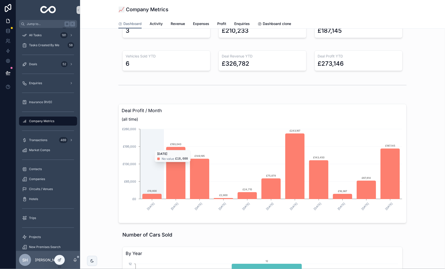
scroll to position [9, 0]
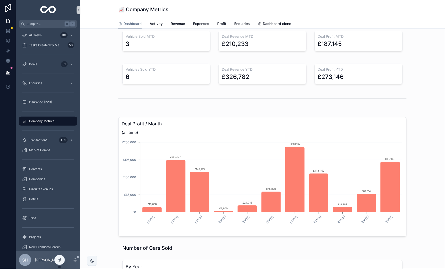
click at [98, 123] on div "Deal Profit / Month (all time) [DATE] [DATE] [DATE] [DATE] [DATE] [DATE] [DATE]…" at bounding box center [262, 175] width 357 height 128
click at [56, 259] on div at bounding box center [60, 261] width 10 height 10
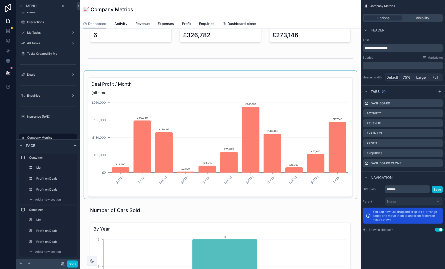
scroll to position [58, 0]
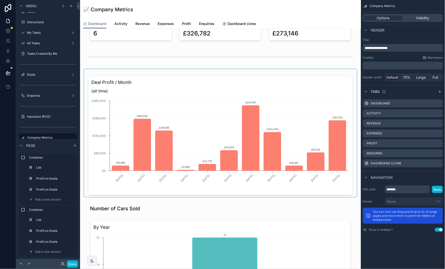
click at [206, 90] on div "scrollable content" at bounding box center [220, 133] width 273 height 128
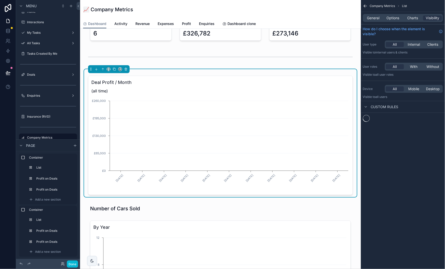
click at [206, 90] on span "(all time)" at bounding box center [220, 91] width 258 height 6
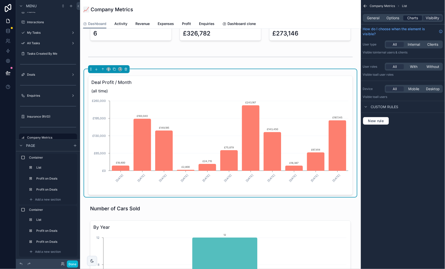
click at [416, 20] on span "Charts" at bounding box center [412, 18] width 11 height 5
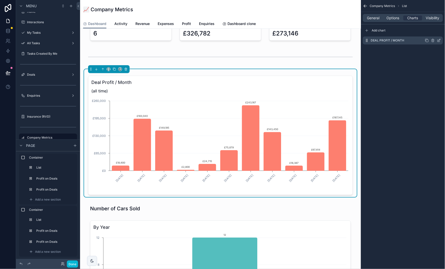
click at [440, 41] on icon "scrollable content" at bounding box center [439, 41] width 4 height 4
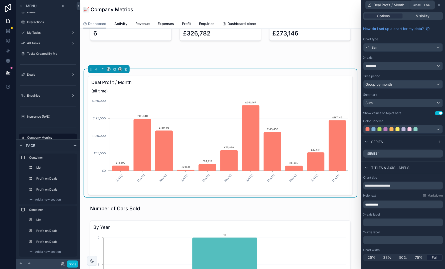
click at [441, 4] on icon at bounding box center [439, 5] width 4 height 4
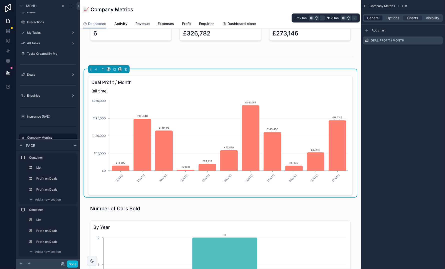
click at [374, 19] on span "General" at bounding box center [373, 18] width 13 height 5
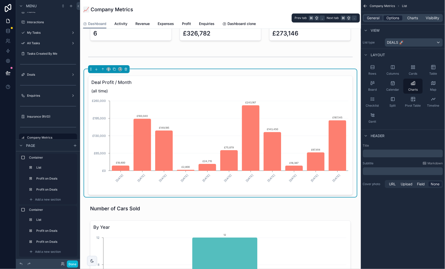
click at [392, 19] on span "Options" at bounding box center [393, 18] width 13 height 5
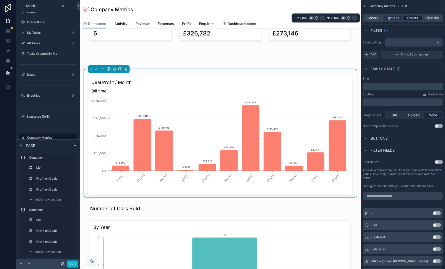
click at [420, 18] on div "Charts" at bounding box center [412, 18] width 19 height 5
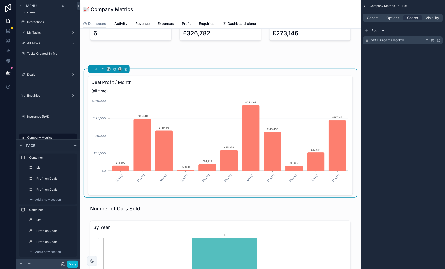
click at [437, 40] on icon "scrollable content" at bounding box center [439, 41] width 4 height 4
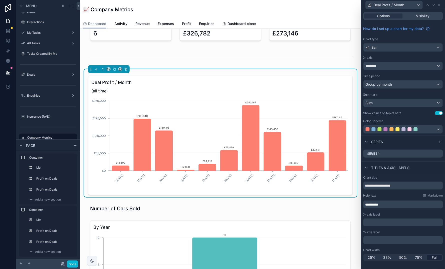
click at [423, 46] on div "Bar" at bounding box center [403, 48] width 79 height 8
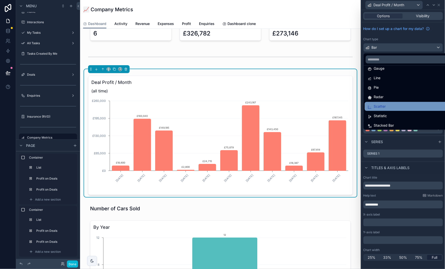
scroll to position [34, 0]
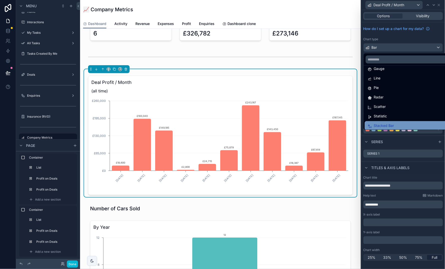
click at [389, 123] on span "Stacked Bar" at bounding box center [384, 126] width 20 height 6
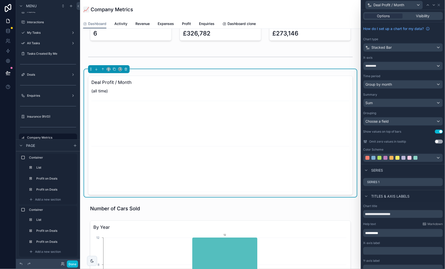
click at [406, 65] on div "*********" at bounding box center [403, 66] width 79 height 8
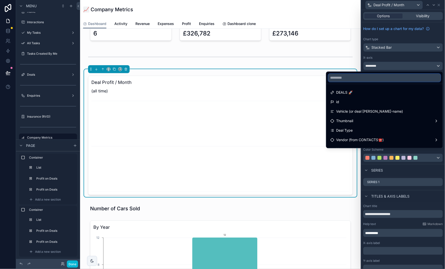
click at [405, 78] on input "text" at bounding box center [384, 78] width 112 height 8
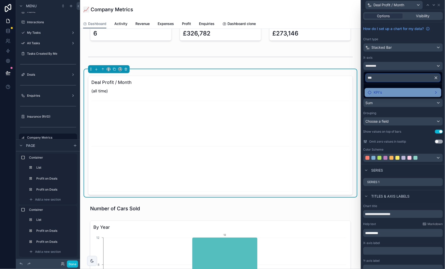
type input "***"
click at [408, 94] on div "KPI's" at bounding box center [403, 93] width 71 height 6
click at [357, 91] on span "KPI's" at bounding box center [356, 93] width 8 height 6
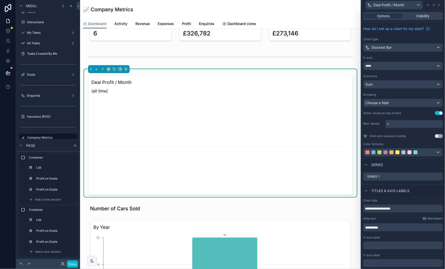
click at [402, 67] on div "*****" at bounding box center [403, 66] width 79 height 8
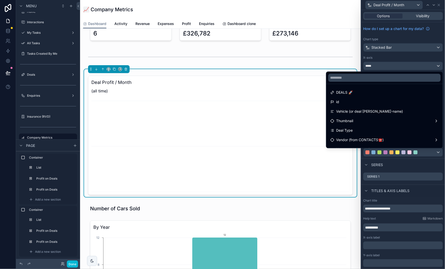
click at [409, 49] on div at bounding box center [403, 134] width 84 height 269
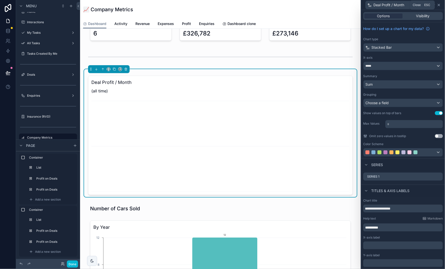
click at [439, 6] on icon at bounding box center [439, 5] width 4 height 4
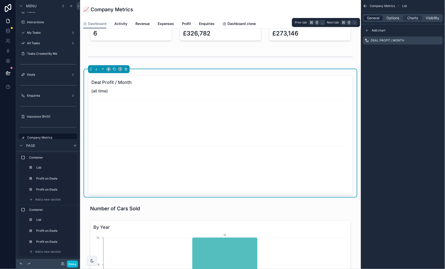
click at [373, 17] on span "General" at bounding box center [373, 18] width 13 height 5
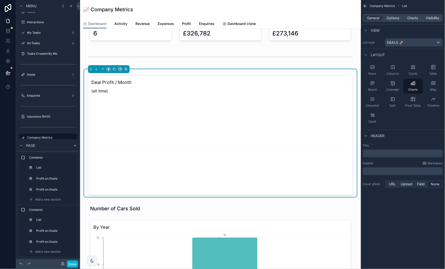
click at [413, 41] on div "DEALS 🚀" at bounding box center [414, 43] width 58 height 8
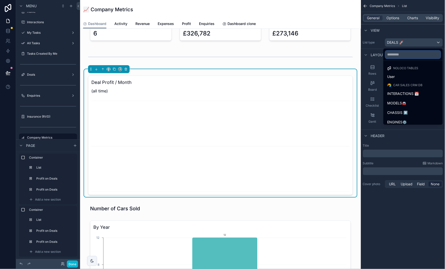
click at [412, 55] on input "text" at bounding box center [412, 55] width 55 height 8
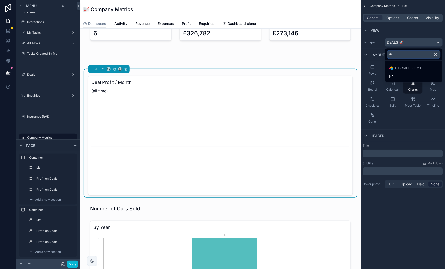
type input "***"
click at [402, 78] on div "KPI's" at bounding box center [413, 77] width 49 height 6
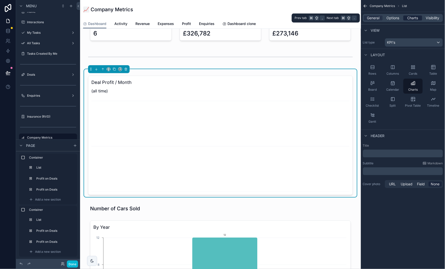
click at [415, 18] on span "Charts" at bounding box center [412, 18] width 11 height 5
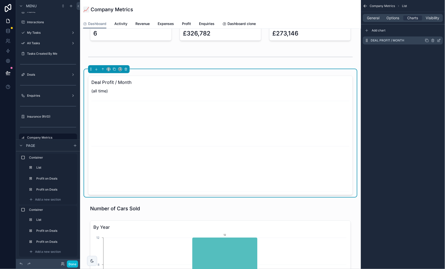
click at [441, 41] on icon "scrollable content" at bounding box center [439, 41] width 4 height 4
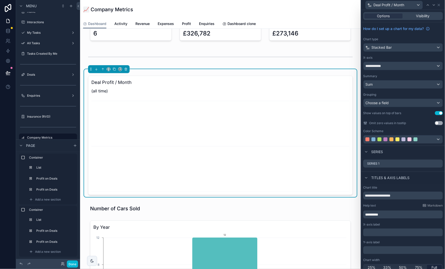
click at [395, 67] on div "**********" at bounding box center [403, 66] width 79 height 8
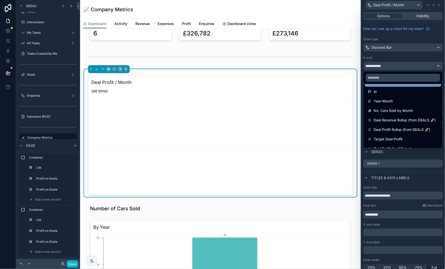
scroll to position [12, 0]
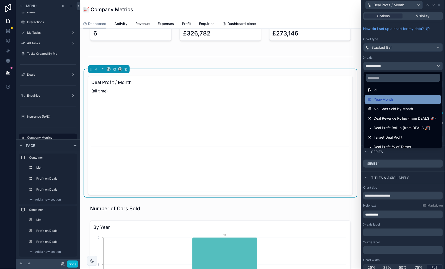
click at [399, 98] on div "Year-Month" at bounding box center [403, 100] width 71 height 6
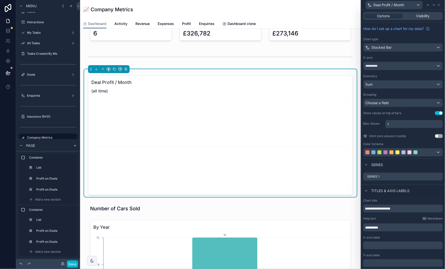
click at [404, 86] on div "Sum" at bounding box center [403, 85] width 79 height 8
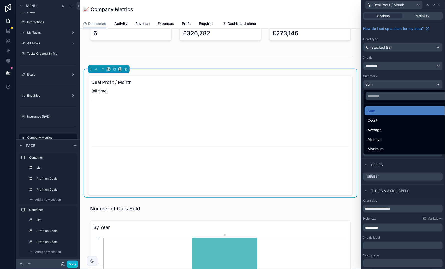
click at [403, 70] on div at bounding box center [403, 134] width 84 height 269
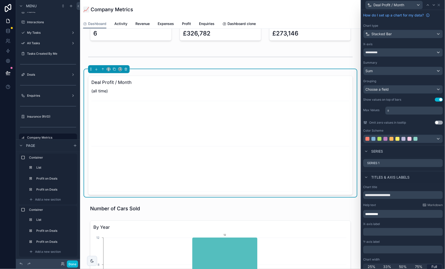
scroll to position [14, 0]
click at [439, 162] on icon at bounding box center [439, 163] width 4 height 4
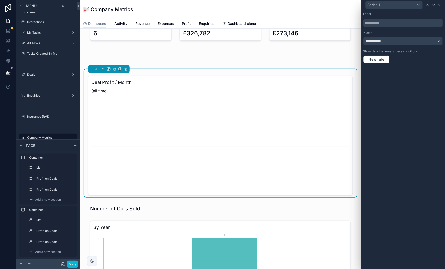
click at [393, 40] on div "**********" at bounding box center [403, 41] width 79 height 8
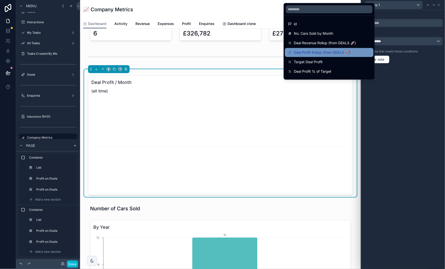
scroll to position [10, 0]
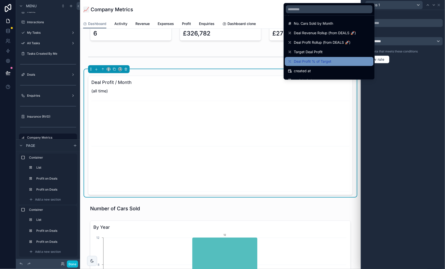
click at [326, 61] on span "Deal Profit % of Target" at bounding box center [313, 62] width 38 height 6
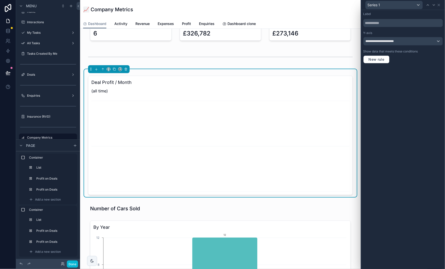
click at [382, 39] on span "**********" at bounding box center [382, 41] width 32 height 4
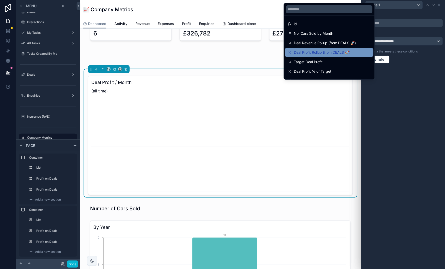
click at [330, 52] on span "Deal Profit Rollup (from DEALS 🚀)" at bounding box center [322, 53] width 57 height 6
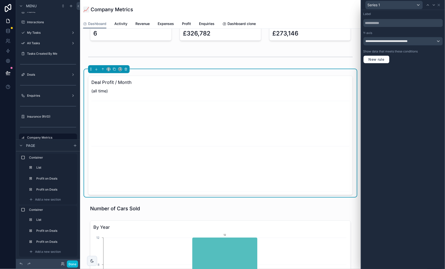
click at [394, 42] on span "**********" at bounding box center [391, 41] width 50 height 4
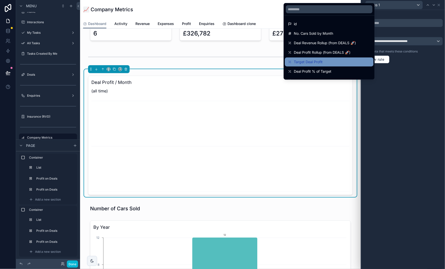
click at [326, 63] on div "Target Deal Profit" at bounding box center [329, 62] width 83 height 6
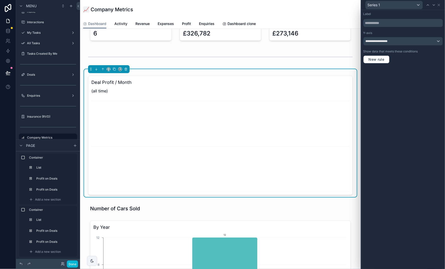
click at [381, 41] on span "**********" at bounding box center [378, 41] width 25 height 4
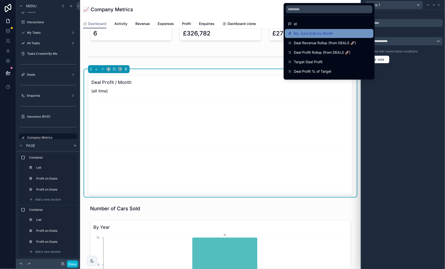
click at [322, 34] on span "No. Cars Sold by Month" at bounding box center [313, 34] width 39 height 6
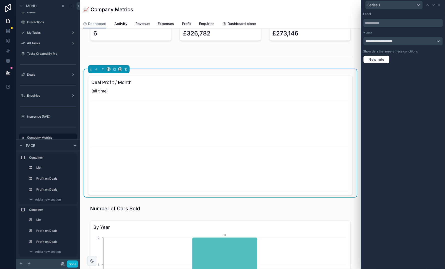
click at [387, 42] on span "**********" at bounding box center [383, 41] width 34 height 4
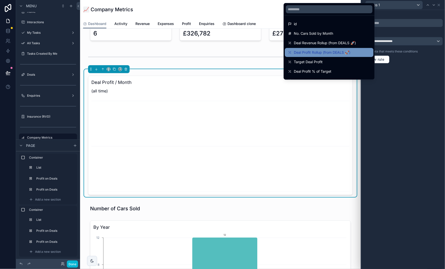
click at [341, 53] on span "Deal Profit Rollup (from DEALS 🚀)" at bounding box center [322, 53] width 57 height 6
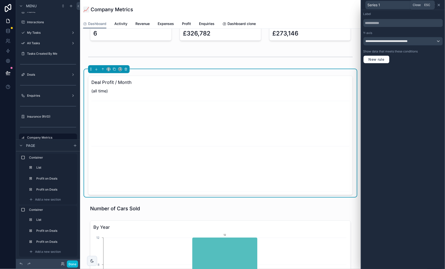
click at [440, 6] on icon at bounding box center [439, 5] width 4 height 4
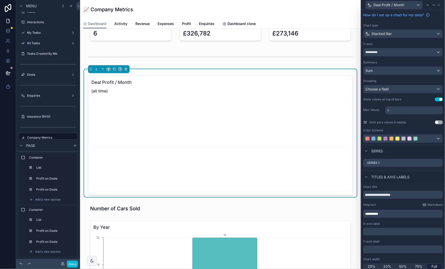
click at [408, 70] on div "Sum" at bounding box center [403, 71] width 79 height 8
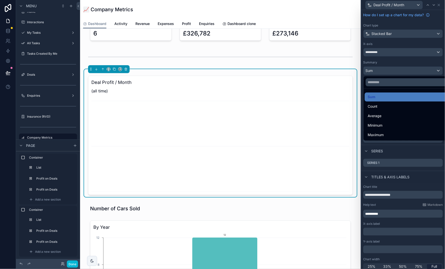
click at [391, 61] on div at bounding box center [403, 134] width 84 height 269
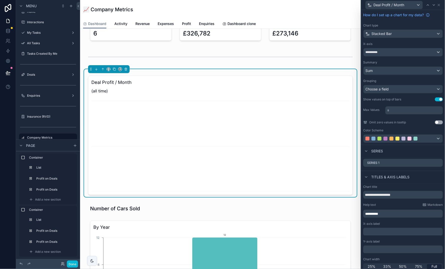
click at [396, 71] on div "Sum" at bounding box center [403, 71] width 79 height 8
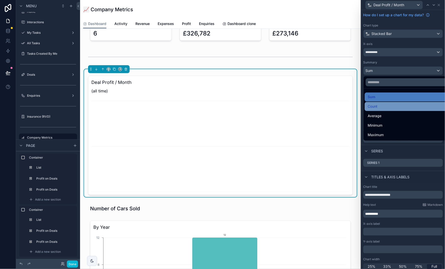
click at [402, 107] on div "Count" at bounding box center [409, 107] width 83 height 6
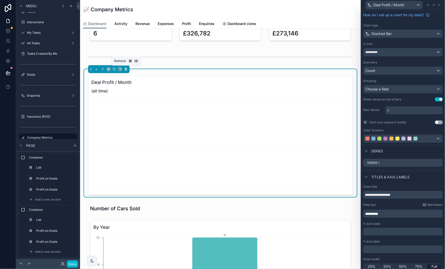
click at [126, 70] on icon "scrollable content" at bounding box center [126, 70] width 4 height 4
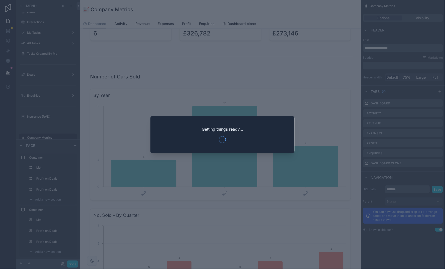
click at [144, 62] on div at bounding box center [222, 134] width 445 height 269
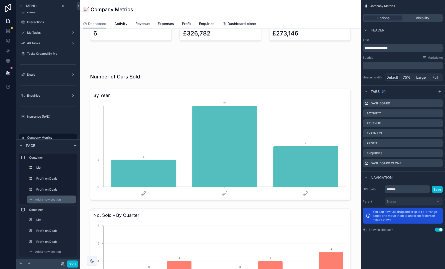
click at [53, 200] on span "Add a new section" at bounding box center [48, 200] width 26 height 4
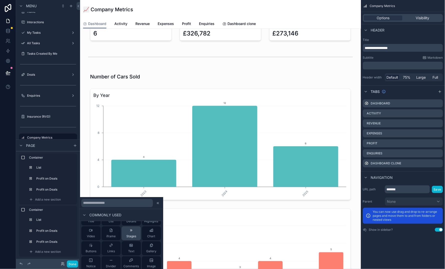
scroll to position [13, 0]
click at [149, 233] on div "Chart" at bounding box center [151, 233] width 8 height 10
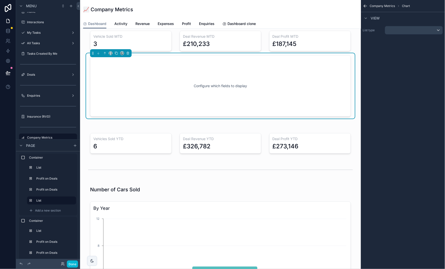
scroll to position [0, 0]
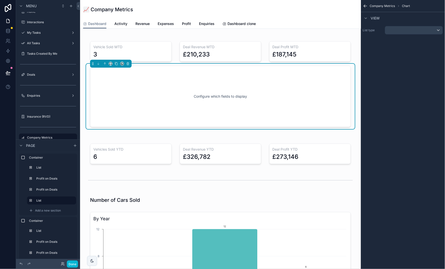
click at [415, 28] on div "scrollable content" at bounding box center [414, 30] width 58 height 8
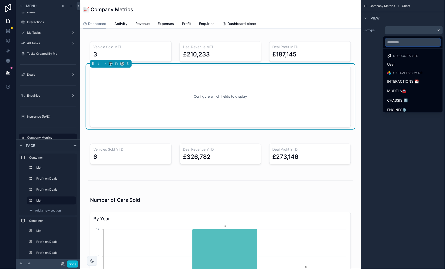
click at [411, 44] on input "text" at bounding box center [412, 43] width 55 height 8
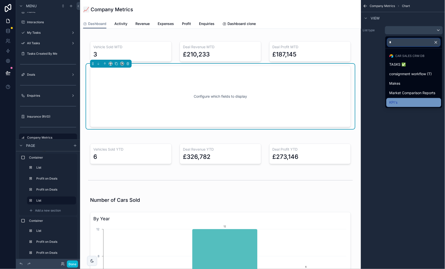
type input "*"
click at [401, 102] on div "KPI's" at bounding box center [413, 103] width 49 height 6
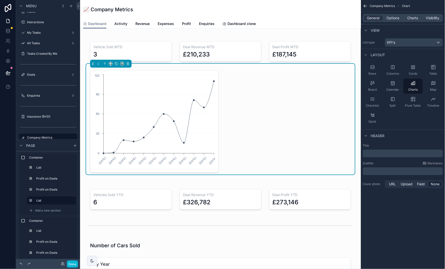
click at [410, 152] on p "﻿" at bounding box center [403, 153] width 77 height 5
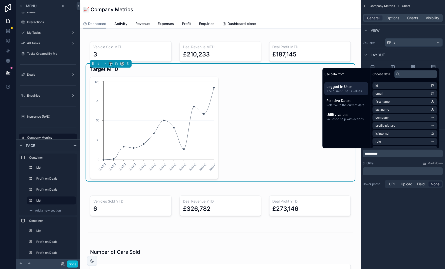
click at [416, 235] on div "**********" at bounding box center [403, 134] width 84 height 269
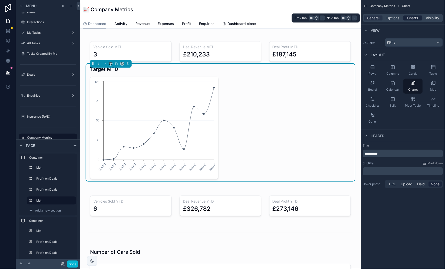
click at [414, 16] on span "Charts" at bounding box center [412, 18] width 11 height 5
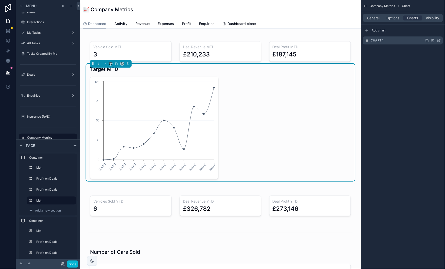
click at [438, 41] on icon "scrollable content" at bounding box center [439, 41] width 4 height 4
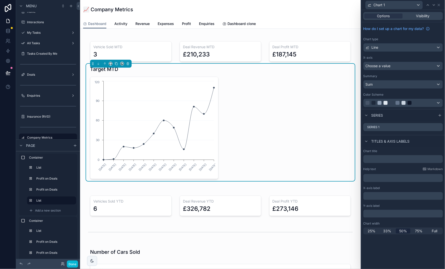
click at [407, 45] on div "Line" at bounding box center [403, 48] width 79 height 8
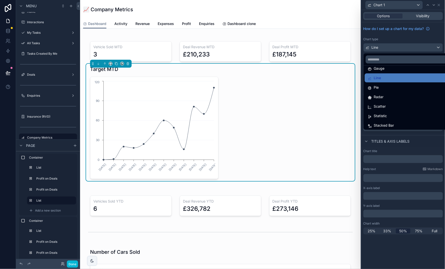
scroll to position [34, 0]
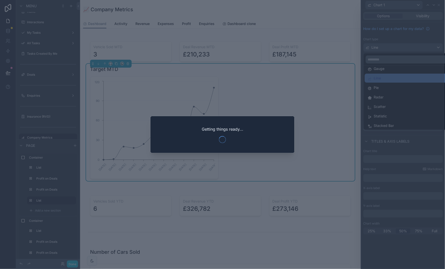
click at [303, 196] on div at bounding box center [222, 134] width 445 height 269
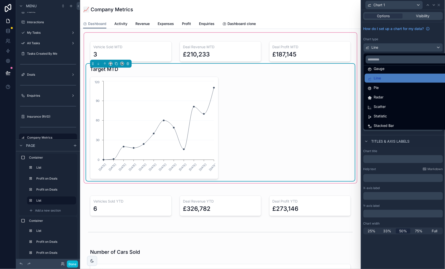
scroll to position [0, 0]
click at [196, 130] on icon "[DATE] [DATE] [DATE] [DATE] [DATE] [DATE] [DATE] [DATE] [DATE] [DATE] [DATE] [D…" at bounding box center [154, 128] width 122 height 96
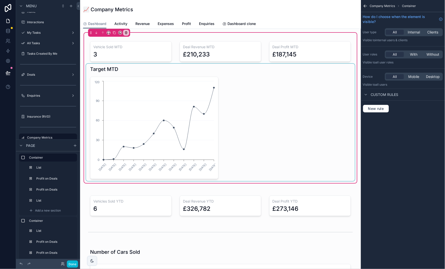
click at [208, 122] on div "scrollable content" at bounding box center [220, 123] width 269 height 118
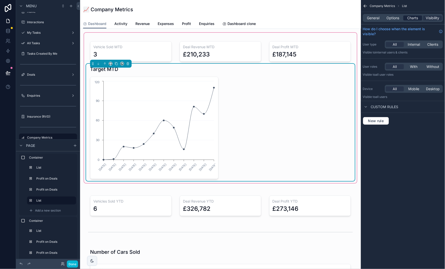
click at [410, 16] on span "Charts" at bounding box center [412, 18] width 11 height 5
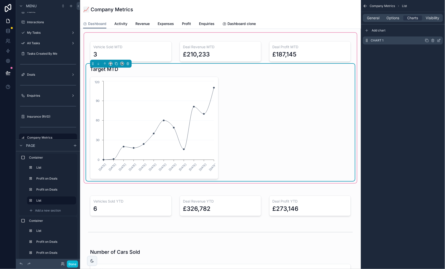
click at [440, 42] on icon "scrollable content" at bounding box center [439, 41] width 4 height 4
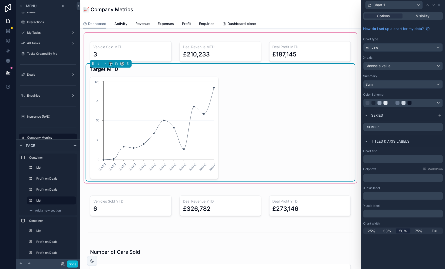
click at [411, 46] on div "Line" at bounding box center [403, 48] width 79 height 8
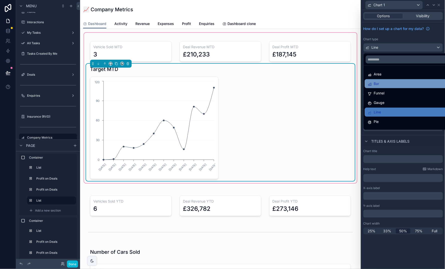
click at [400, 87] on div "Bar" at bounding box center [409, 83] width 89 height 9
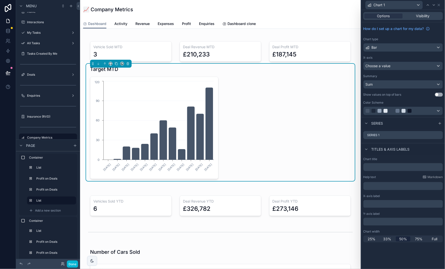
click at [400, 66] on div "Choose a value" at bounding box center [403, 66] width 79 height 8
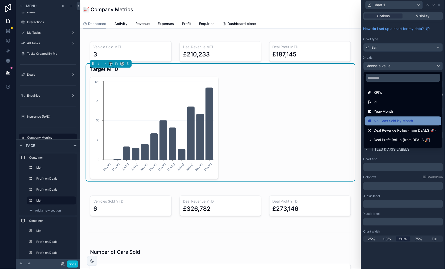
click at [405, 122] on span "No. Cars Sold by Month" at bounding box center [393, 121] width 39 height 6
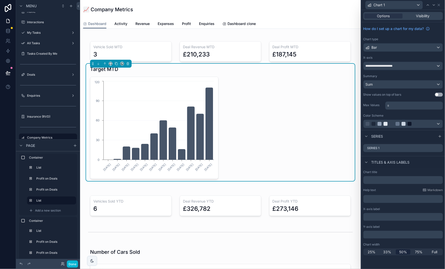
click at [395, 65] on span "**********" at bounding box center [383, 66] width 34 height 4
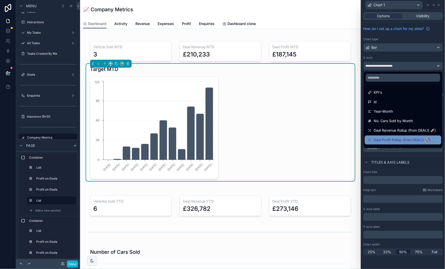
click at [404, 139] on span "Deal Profit Rollup (from DEALS 🚀)" at bounding box center [402, 140] width 57 height 6
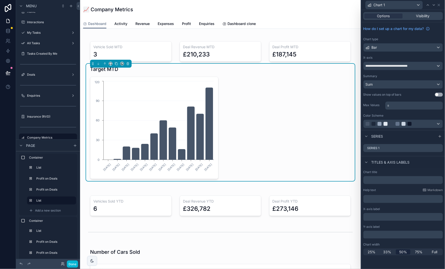
click at [437, 93] on button "Use setting" at bounding box center [439, 95] width 8 height 4
click at [438, 124] on div at bounding box center [403, 124] width 79 height 8
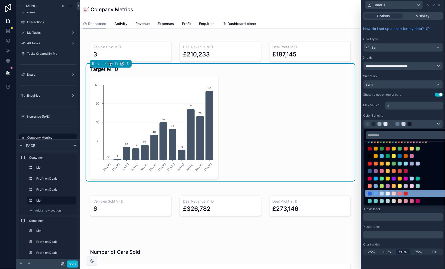
scroll to position [30, 0]
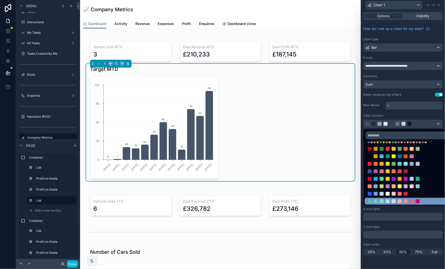
click at [393, 201] on div at bounding box center [394, 202] width 4 height 4
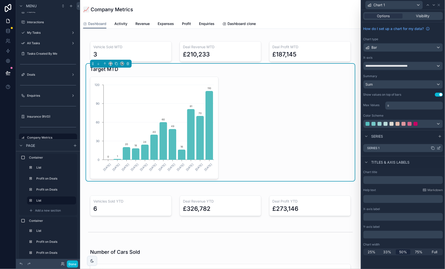
click at [441, 147] on icon at bounding box center [439, 148] width 4 height 4
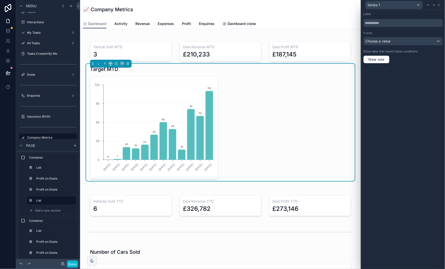
click at [395, 42] on div "Choose a value" at bounding box center [403, 41] width 79 height 8
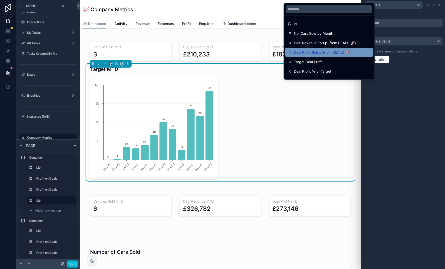
click at [336, 50] on span "Deal Profit Rollup (from DEALS 🚀)" at bounding box center [322, 53] width 57 height 6
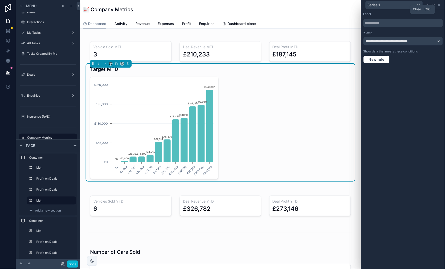
click at [440, 4] on icon at bounding box center [439, 5] width 2 height 2
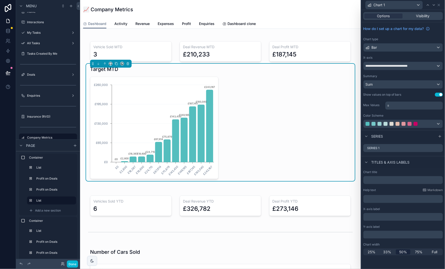
click at [404, 66] on span "**********" at bounding box center [391, 66] width 50 height 4
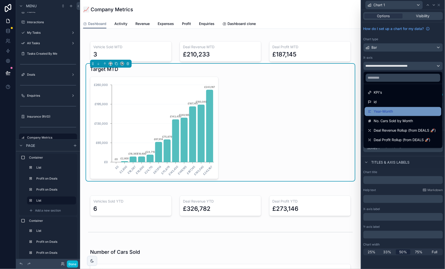
click at [400, 113] on div "Year-Month" at bounding box center [403, 112] width 71 height 6
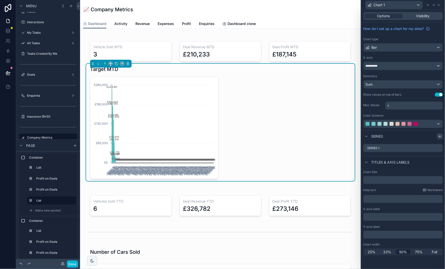
click at [440, 135] on icon at bounding box center [440, 137] width 4 height 4
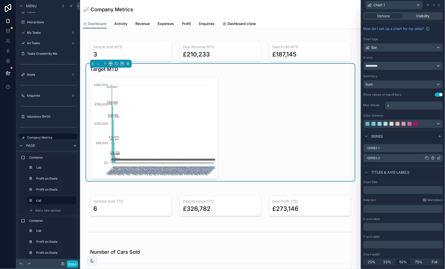
click at [438, 158] on icon at bounding box center [439, 159] width 2 height 2
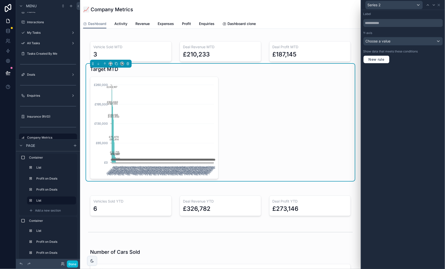
click at [386, 40] on span "Choose a value" at bounding box center [378, 41] width 25 height 4
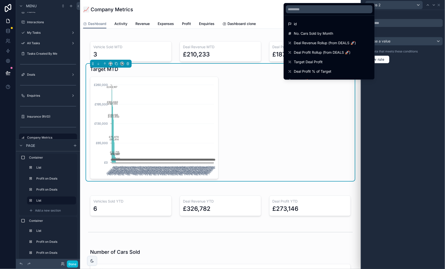
click at [386, 30] on div at bounding box center [403, 134] width 84 height 269
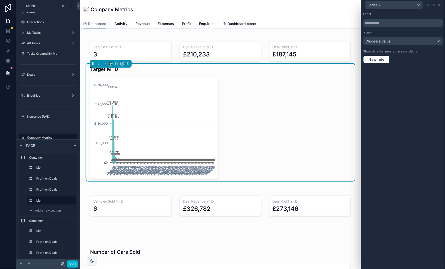
click at [389, 42] on span "Choose a value" at bounding box center [378, 41] width 25 height 4
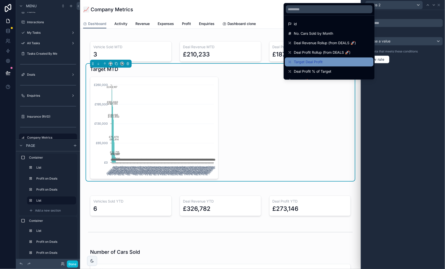
click at [336, 61] on div "Target Deal Profit" at bounding box center [329, 62] width 83 height 6
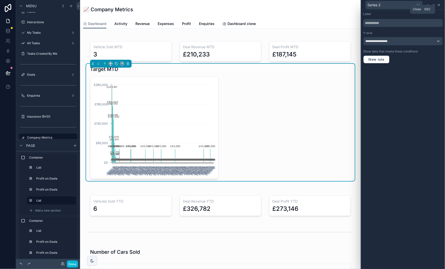
click at [440, 4] on icon at bounding box center [439, 5] width 4 height 4
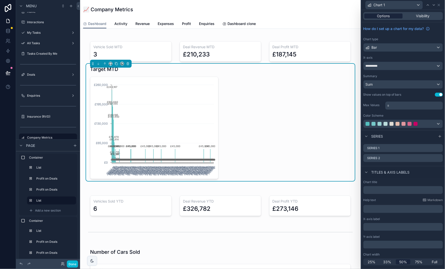
click at [385, 15] on span "Options" at bounding box center [383, 16] width 13 height 5
click at [320, 102] on div "2024-11 2025-08 2024-12 2025-07 2023-07 2024-03 2019-03 2023-05 2030-10 2027-11…" at bounding box center [220, 128] width 261 height 103
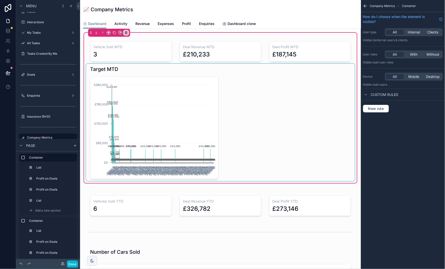
click at [320, 102] on div "scrollable content" at bounding box center [220, 123] width 269 height 118
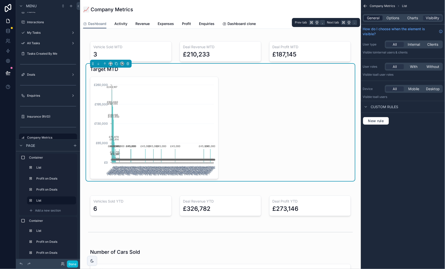
click at [375, 17] on span "General" at bounding box center [373, 18] width 13 height 5
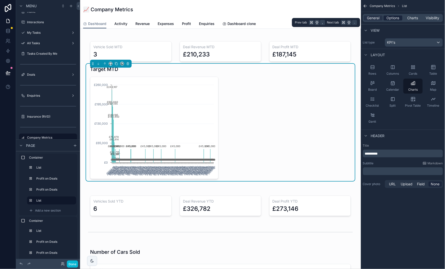
click at [392, 18] on span "Options" at bounding box center [393, 18] width 13 height 5
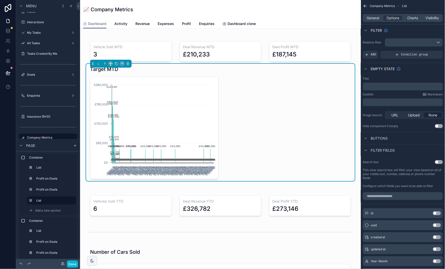
click at [408, 39] on div "scrollable content" at bounding box center [414, 43] width 58 height 8
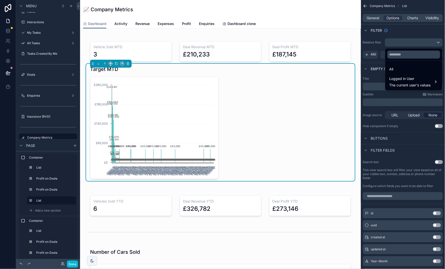
click at [408, 39] on div "scrollable content" at bounding box center [222, 134] width 445 height 269
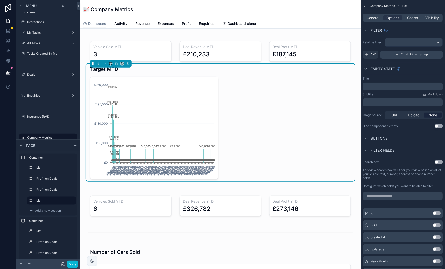
click at [409, 57] on div "Condition group" at bounding box center [411, 55] width 63 height 8
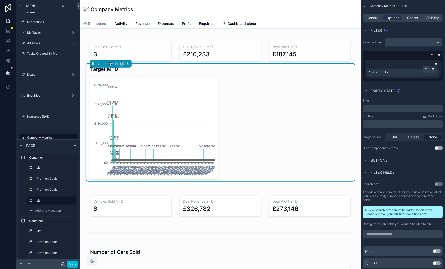
click at [427, 70] on icon "scrollable content" at bounding box center [426, 69] width 3 height 3
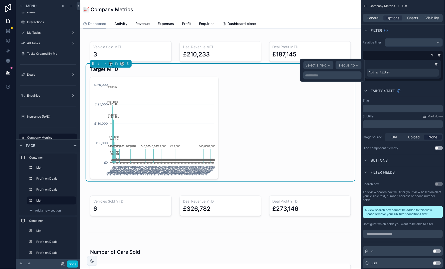
click at [324, 64] on span "Select a field" at bounding box center [316, 65] width 21 height 4
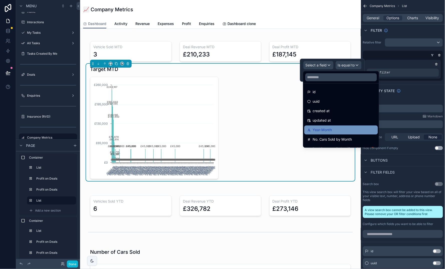
click at [340, 132] on div "Year-Month" at bounding box center [341, 130] width 68 height 6
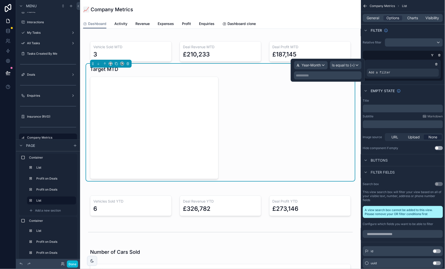
click at [345, 64] on span "Is equal to (=)" at bounding box center [343, 65] width 23 height 5
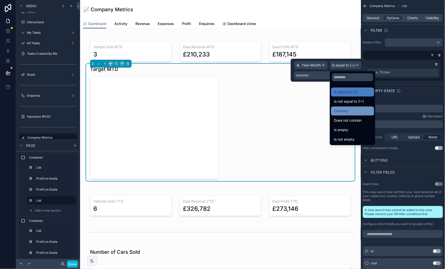
scroll to position [0, 0]
click at [308, 74] on div at bounding box center [328, 70] width 74 height 23
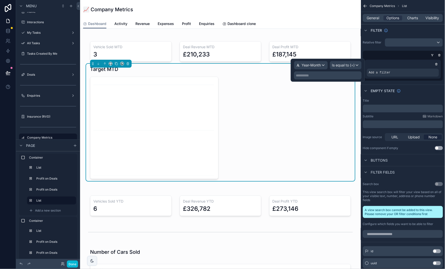
click at [308, 74] on p "**********" at bounding box center [328, 75] width 65 height 5
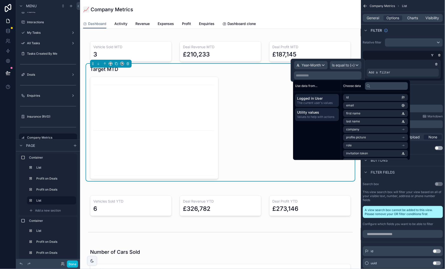
click at [334, 116] on span "Values to help with actions" at bounding box center [317, 117] width 40 height 4
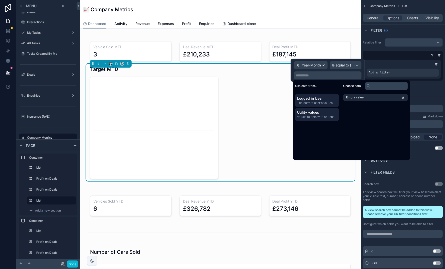
click at [328, 102] on span "The current user's values" at bounding box center [317, 103] width 40 height 4
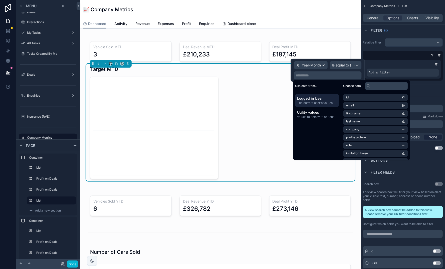
click at [349, 65] on span "Is equal to (=)" at bounding box center [343, 65] width 23 height 5
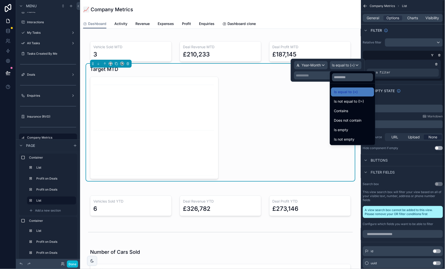
click at [375, 51] on div "Add a filter" at bounding box center [403, 66] width 80 height 30
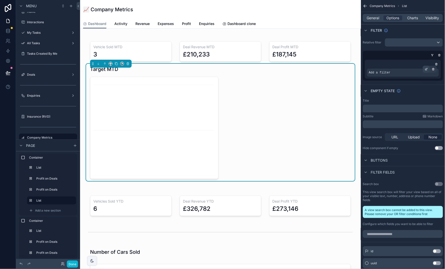
click at [427, 68] on icon "scrollable content" at bounding box center [426, 69] width 3 height 3
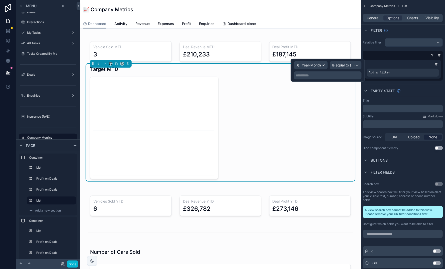
click at [352, 65] on span "Is equal to (=)" at bounding box center [343, 65] width 23 height 5
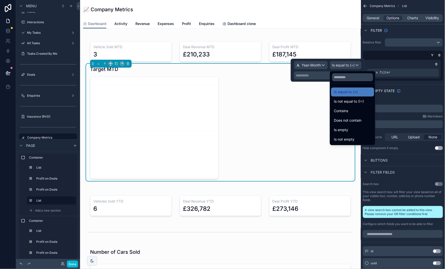
click at [352, 65] on div at bounding box center [328, 70] width 74 height 23
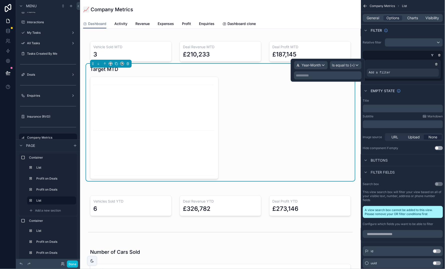
click at [303, 64] on span "Year-Month" at bounding box center [311, 65] width 19 height 5
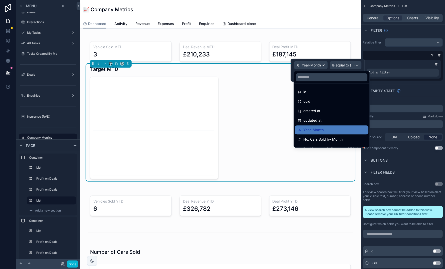
scroll to position [1, 0]
click at [346, 127] on div "Year-Month" at bounding box center [332, 130] width 68 height 6
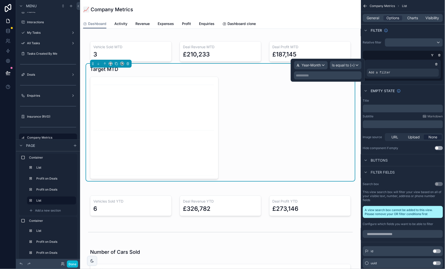
click at [339, 65] on span "Is equal to (=)" at bounding box center [343, 65] width 23 height 5
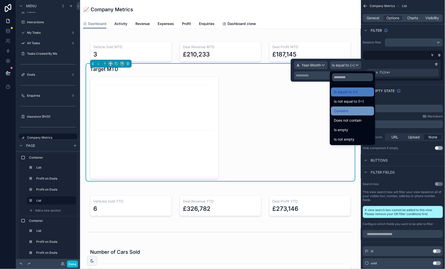
click at [348, 114] on span "Contains" at bounding box center [341, 111] width 14 height 6
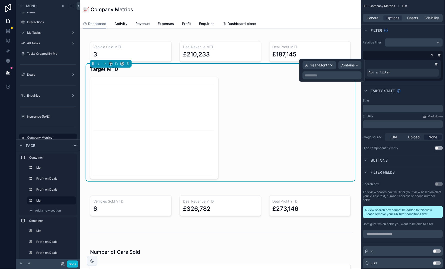
click at [333, 76] on p "**********" at bounding box center [333, 75] width 56 height 5
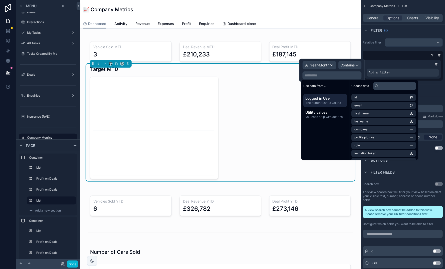
click at [343, 153] on div "Use data from... Logged in User The current user's values Utility values Values…" at bounding box center [326, 120] width 48 height 80
click at [324, 116] on span "Values to help with actions" at bounding box center [326, 117] width 40 height 4
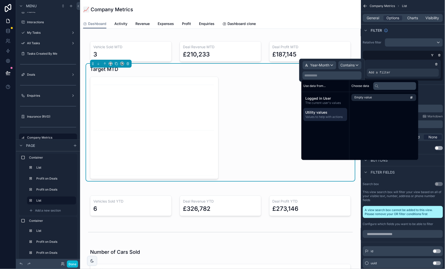
click at [326, 87] on span "Use data from..." at bounding box center [315, 86] width 22 height 4
click at [411, 60] on div "Add a filter" at bounding box center [403, 69] width 76 height 19
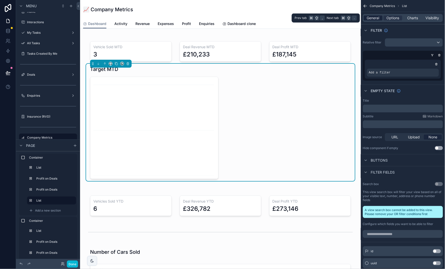
click at [373, 18] on span "General" at bounding box center [373, 18] width 13 height 5
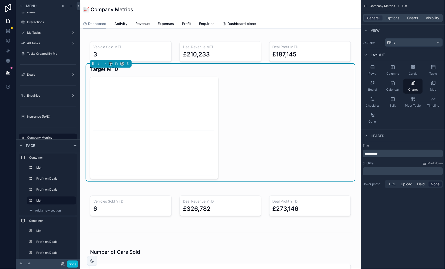
click at [406, 40] on div "KPI's" at bounding box center [414, 43] width 58 height 8
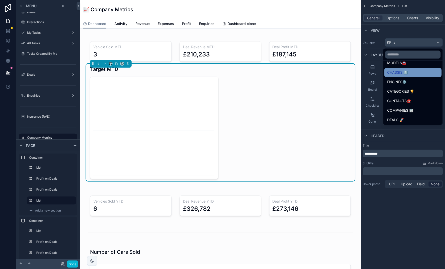
scroll to position [42, 0]
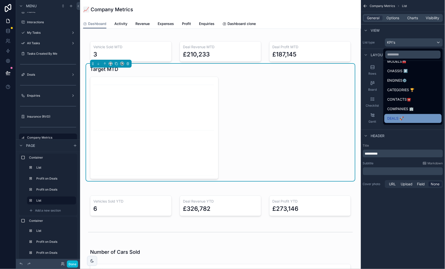
click at [405, 114] on div "DEALS 🚀" at bounding box center [412, 118] width 57 height 9
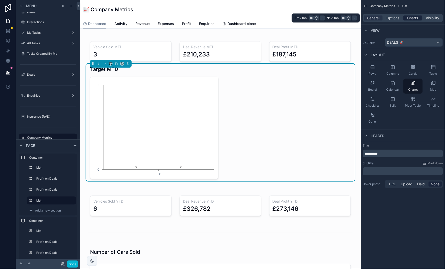
click at [412, 20] on span "Charts" at bounding box center [412, 18] width 11 height 5
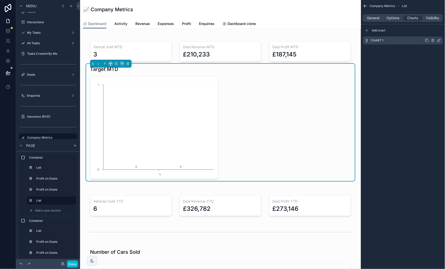
click at [439, 41] on icon "scrollable content" at bounding box center [439, 41] width 4 height 4
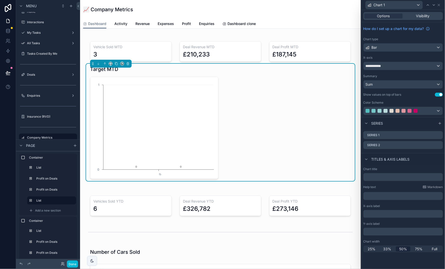
click at [408, 68] on div "**********" at bounding box center [403, 66] width 79 height 8
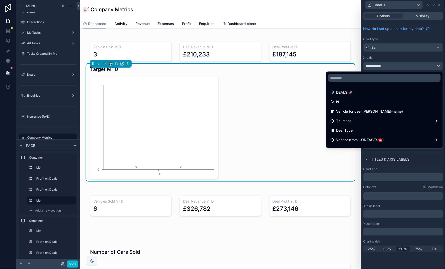
click at [441, 4] on div at bounding box center [403, 134] width 84 height 269
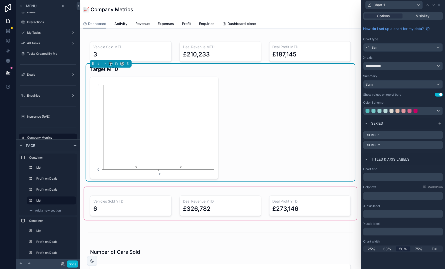
scroll to position [0, 0]
click at [130, 191] on div "scrollable content" at bounding box center [220, 203] width 273 height 33
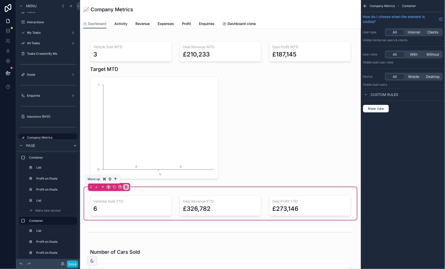
click at [104, 186] on icon "scrollable content" at bounding box center [103, 188] width 4 height 4
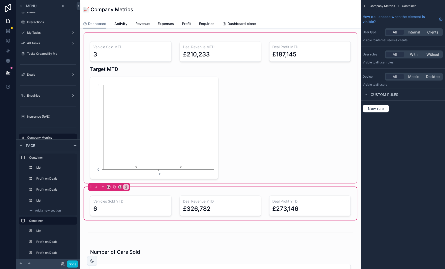
click at [106, 120] on div "scrollable content" at bounding box center [220, 108] width 273 height 151
click at [308, 155] on div "scrollable content" at bounding box center [220, 108] width 273 height 151
click at [174, 139] on div "scrollable content" at bounding box center [220, 108] width 273 height 151
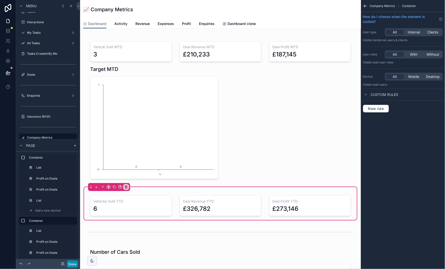
click at [72, 264] on button "Done" at bounding box center [72, 264] width 11 height 7
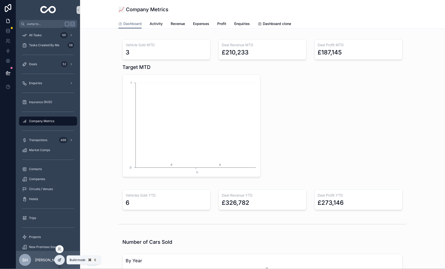
click at [61, 261] on icon at bounding box center [60, 260] width 4 height 4
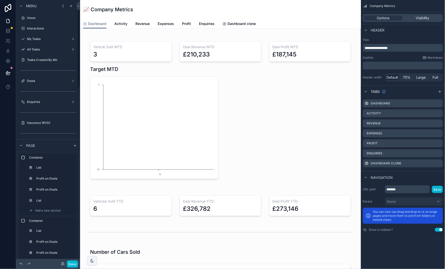
scroll to position [6, 0]
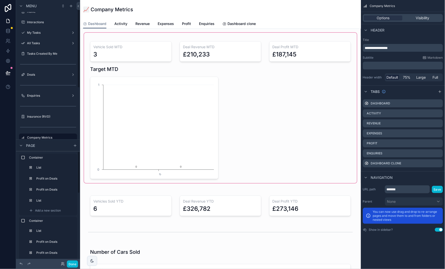
click at [140, 168] on div "scrollable content" at bounding box center [220, 108] width 273 height 151
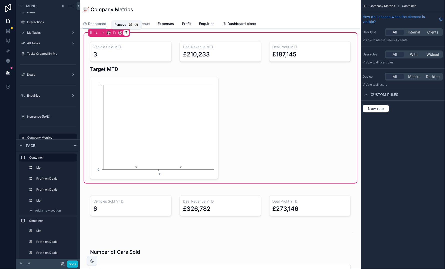
click at [126, 32] on icon "scrollable content" at bounding box center [126, 33] width 4 height 4
click at [162, 139] on div "scrollable content" at bounding box center [222, 134] width 445 height 269
click at [162, 139] on div "scrollable content" at bounding box center [220, 123] width 269 height 118
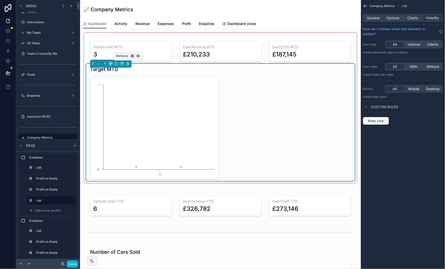
click at [128, 63] on icon "scrollable content" at bounding box center [127, 63] width 1 height 1
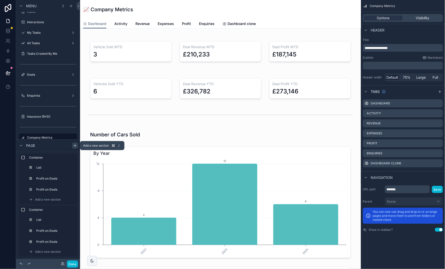
click at [75, 146] on icon "scrollable content" at bounding box center [75, 146] width 4 height 4
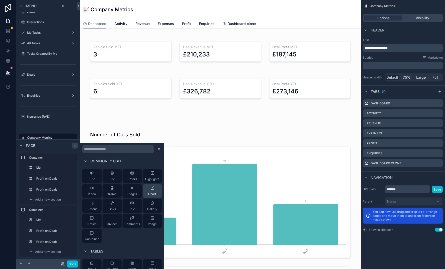
click at [148, 193] on span "Chart" at bounding box center [152, 194] width 8 height 4
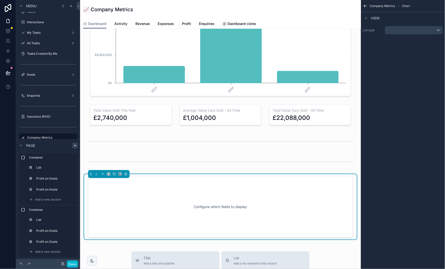
scroll to position [492, 0]
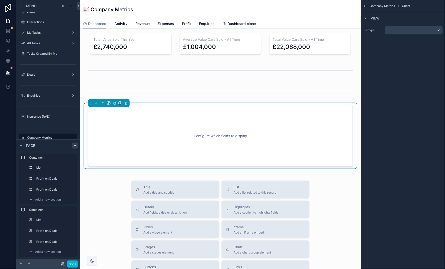
click at [156, 138] on div "Configure which fields to display" at bounding box center [220, 136] width 248 height 45
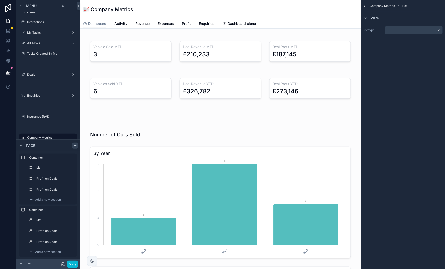
scroll to position [0, 0]
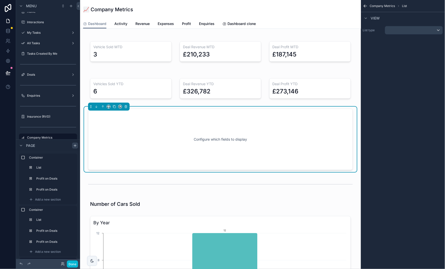
click at [279, 159] on div "Configure which fields to display" at bounding box center [220, 139] width 248 height 45
click at [414, 30] on div "scrollable content" at bounding box center [414, 30] width 58 height 8
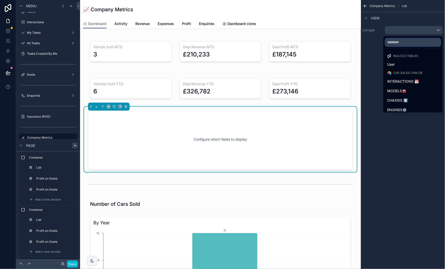
click at [414, 43] on input "text" at bounding box center [412, 43] width 55 height 8
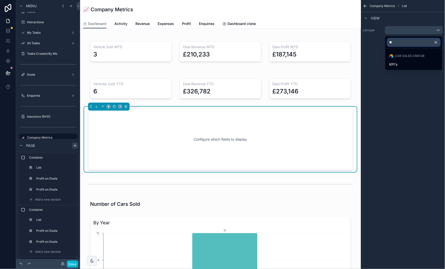
type input "***"
click at [394, 64] on span "KPI's" at bounding box center [393, 65] width 8 height 6
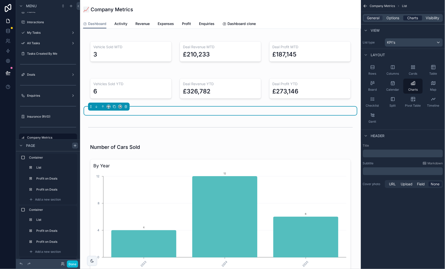
click at [413, 18] on span "Charts" at bounding box center [412, 18] width 11 height 5
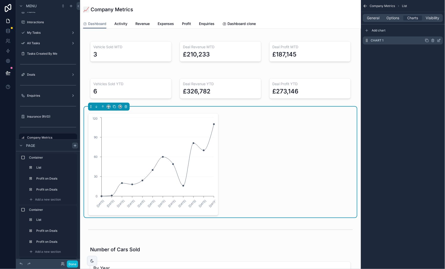
click at [440, 41] on icon "scrollable content" at bounding box center [439, 41] width 4 height 4
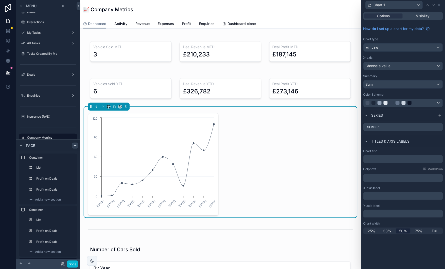
click at [403, 48] on div "Line" at bounding box center [403, 48] width 79 height 8
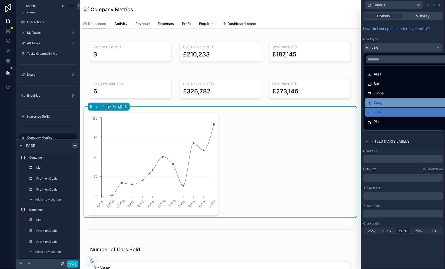
click at [383, 101] on span "Gauge" at bounding box center [379, 103] width 11 height 6
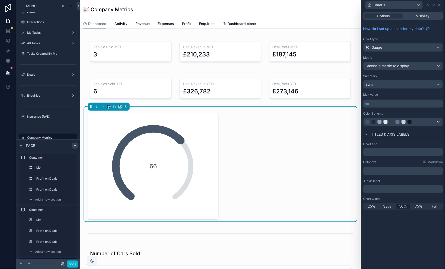
click at [401, 68] on span "Choose a metric to display" at bounding box center [388, 66] width 44 height 4
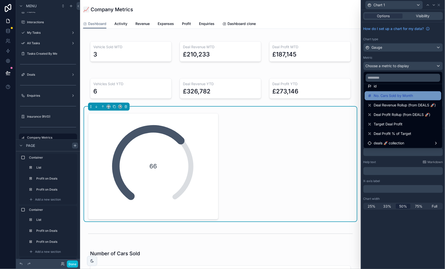
scroll to position [6, 0]
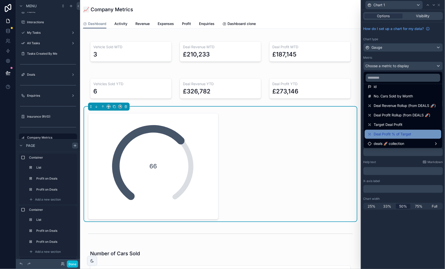
click at [403, 135] on span "Deal Profit % of Target" at bounding box center [393, 135] width 38 height 6
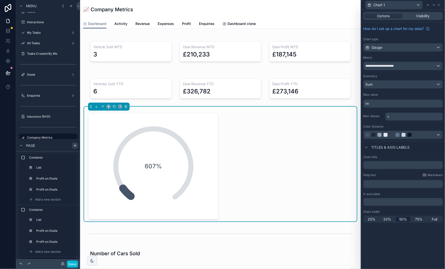
click at [396, 84] on div "Sum" at bounding box center [403, 85] width 79 height 8
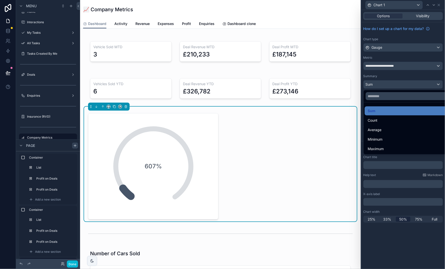
click at [439, 6] on div at bounding box center [403, 134] width 84 height 269
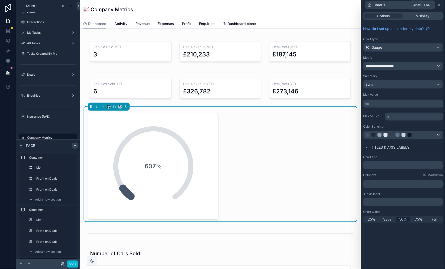
click at [440, 5] on icon at bounding box center [439, 5] width 4 height 4
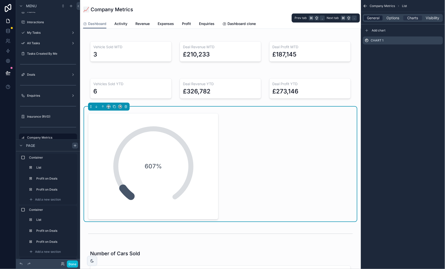
click at [369, 19] on span "General" at bounding box center [373, 18] width 13 height 5
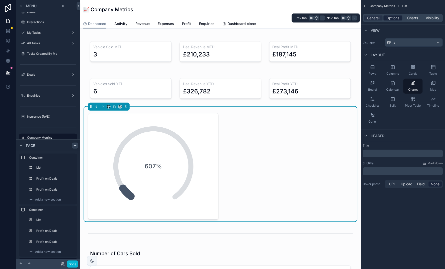
click at [393, 20] on span "Options" at bounding box center [393, 18] width 13 height 5
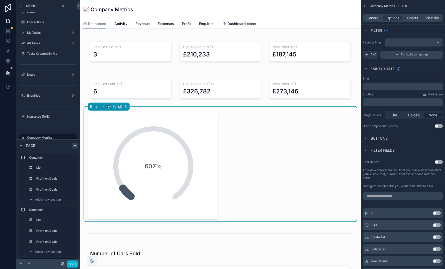
click at [403, 53] on div "Condition group" at bounding box center [411, 55] width 63 height 8
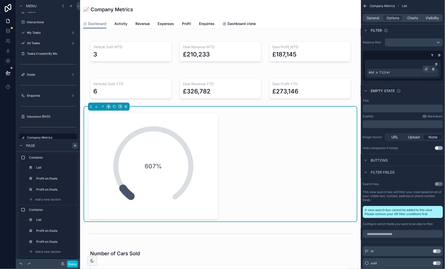
click at [426, 68] on icon "scrollable content" at bounding box center [426, 69] width 3 height 3
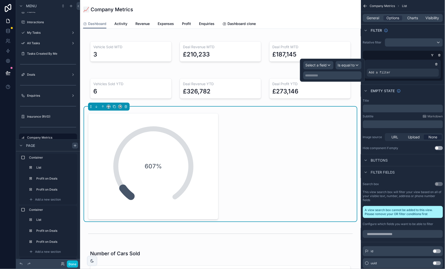
click at [315, 67] on span "Select a field" at bounding box center [316, 65] width 21 height 4
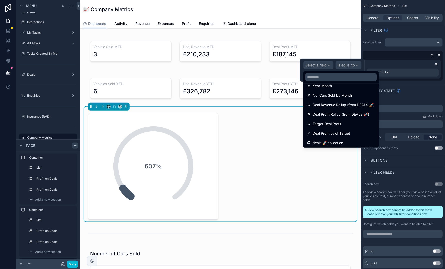
scroll to position [44, 0]
click at [339, 143] on span "Date Sold (from DEALS 🚀)" at bounding box center [335, 144] width 45 height 6
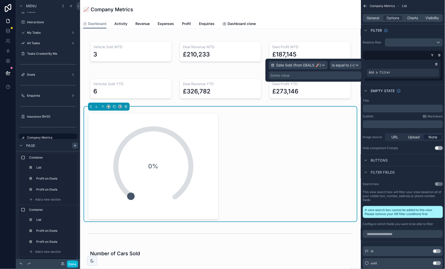
click at [345, 67] on span "Is equal to (=)" at bounding box center [343, 65] width 23 height 5
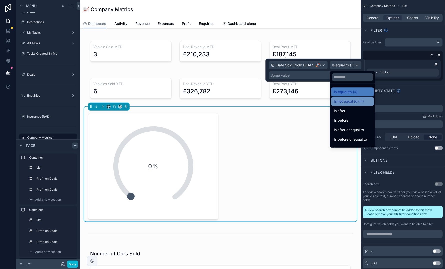
scroll to position [0, 0]
click at [318, 76] on div at bounding box center [314, 70] width 99 height 23
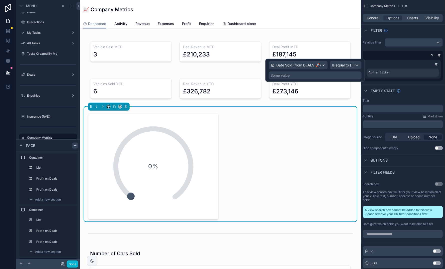
click at [318, 76] on div "Some value" at bounding box center [315, 76] width 93 height 8
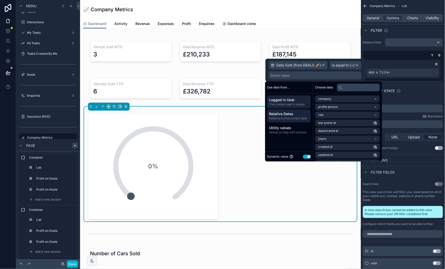
click at [290, 116] on span "Relative Dates" at bounding box center [289, 114] width 40 height 5
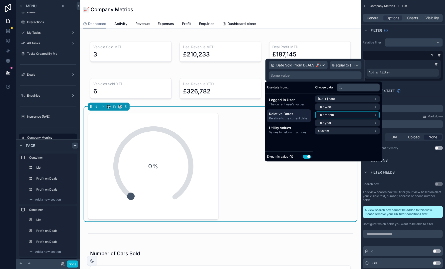
click at [348, 112] on li "This month" at bounding box center [347, 115] width 65 height 7
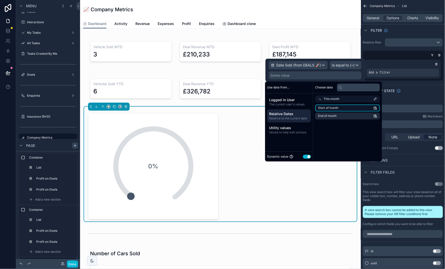
click at [346, 109] on li "Start of month" at bounding box center [347, 108] width 65 height 7
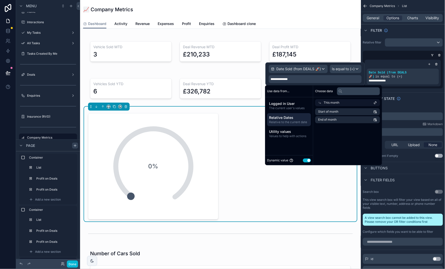
click at [410, 31] on div "Filter" at bounding box center [403, 30] width 84 height 12
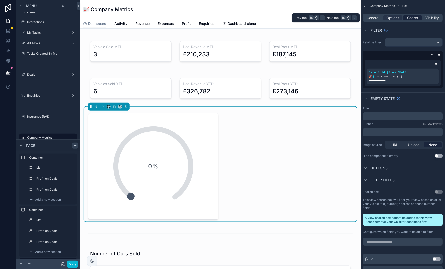
click at [414, 20] on span "Charts" at bounding box center [412, 18] width 11 height 5
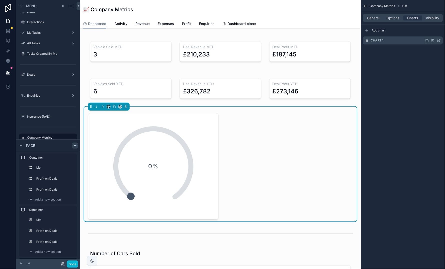
click at [438, 41] on icon "scrollable content" at bounding box center [439, 40] width 2 height 2
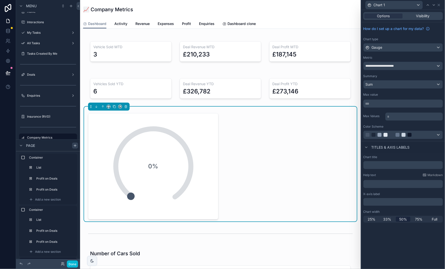
click at [417, 85] on div "Sum" at bounding box center [403, 85] width 79 height 8
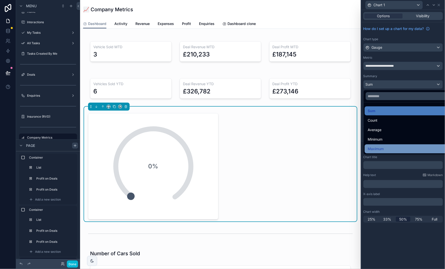
click at [406, 146] on div "Maximum" at bounding box center [409, 149] width 83 height 6
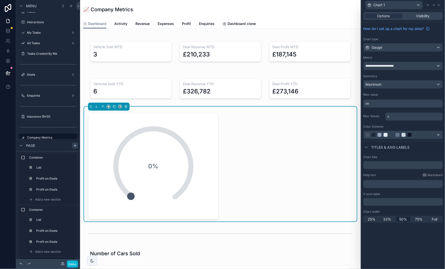
click at [403, 86] on div "Maximum" at bounding box center [403, 85] width 79 height 8
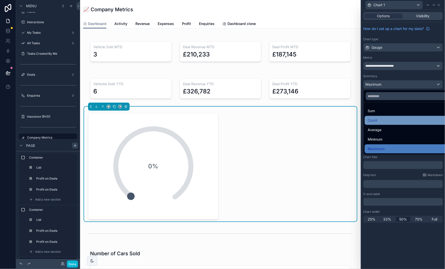
click at [407, 118] on div "Count" at bounding box center [409, 121] width 83 height 6
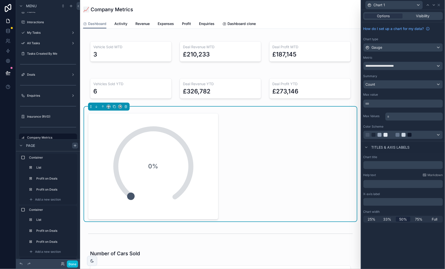
click at [408, 85] on div "Count" at bounding box center [403, 85] width 79 height 8
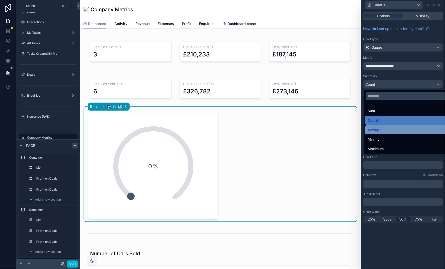
click at [401, 126] on div "Average" at bounding box center [409, 130] width 89 height 9
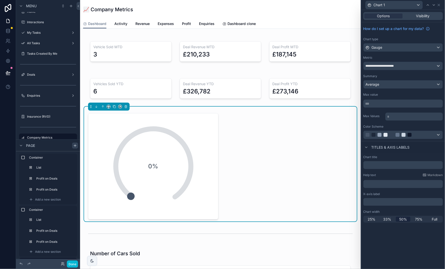
click at [394, 82] on div "Average" at bounding box center [403, 85] width 79 height 8
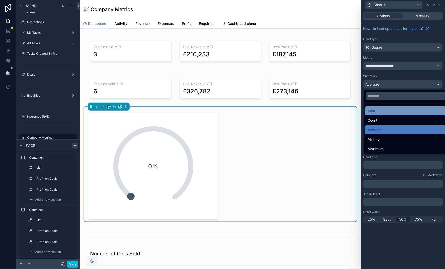
click at [387, 111] on div "Sum" at bounding box center [409, 111] width 83 height 6
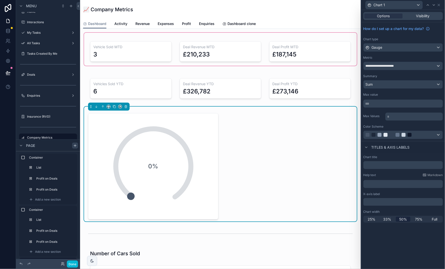
click at [319, 54] on div "scrollable content" at bounding box center [220, 49] width 273 height 33
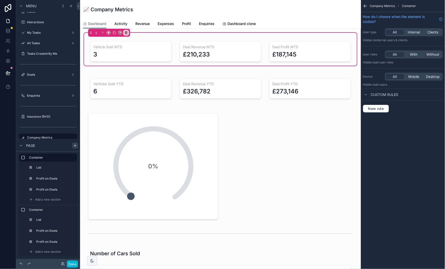
click at [319, 54] on div "scrollable content" at bounding box center [310, 49] width 90 height 29
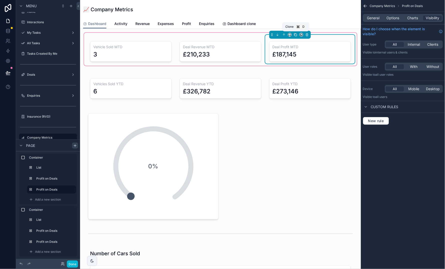
click at [296, 35] on icon "scrollable content" at bounding box center [296, 35] width 4 height 4
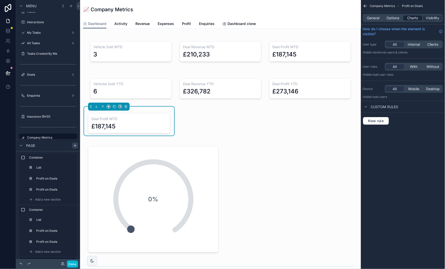
click at [417, 20] on span "Charts" at bounding box center [412, 18] width 11 height 5
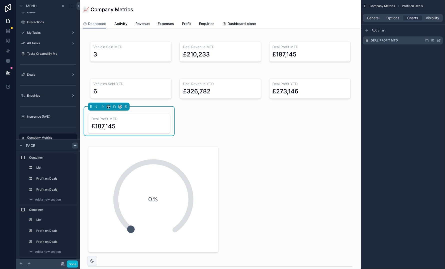
click at [438, 40] on icon "scrollable content" at bounding box center [439, 41] width 4 height 4
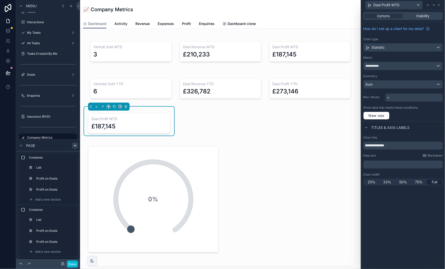
click at [428, 49] on div "Statistic" at bounding box center [403, 48] width 79 height 8
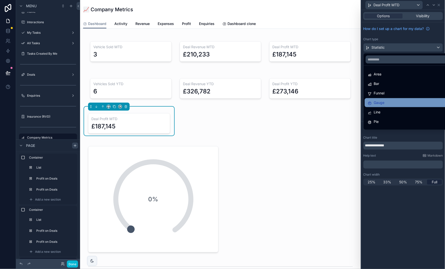
click at [385, 104] on div "Gauge" at bounding box center [409, 103] width 83 height 6
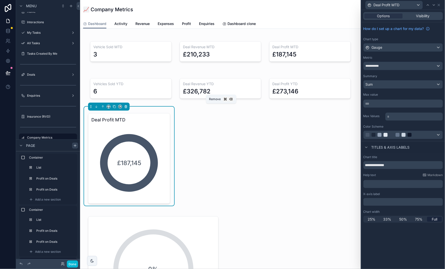
click at [126, 106] on icon "scrollable content" at bounding box center [126, 107] width 4 height 4
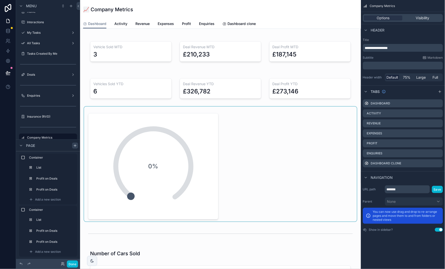
click at [156, 157] on div "scrollable content" at bounding box center [220, 164] width 273 height 115
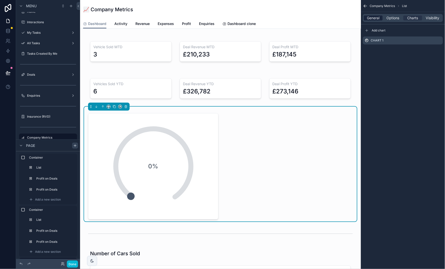
click at [379, 16] on span "General" at bounding box center [373, 18] width 13 height 5
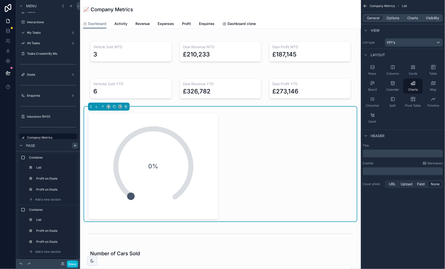
click at [391, 15] on div "General Options Charts Visibility" at bounding box center [403, 18] width 80 height 8
click at [393, 20] on span "Options" at bounding box center [393, 18] width 13 height 5
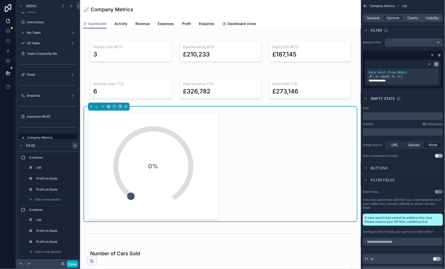
click at [437, 64] on icon "scrollable content" at bounding box center [436, 64] width 3 height 3
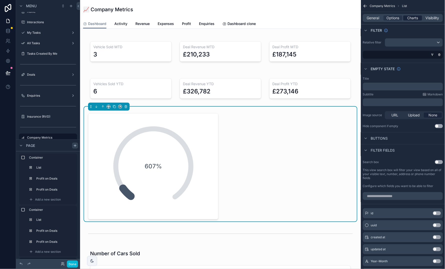
click at [411, 18] on span "Charts" at bounding box center [412, 18] width 11 height 5
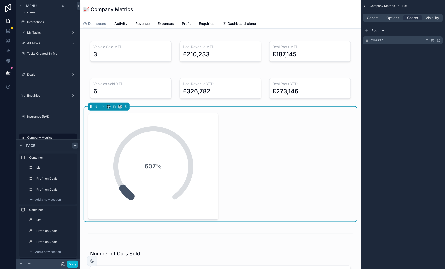
click at [439, 39] on icon "scrollable content" at bounding box center [439, 41] width 4 height 4
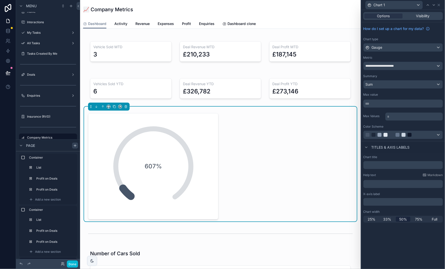
click at [400, 104] on p "*** ﻿" at bounding box center [403, 103] width 77 height 5
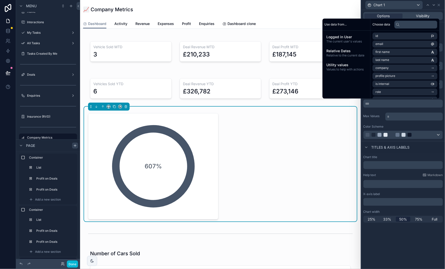
click at [416, 114] on p "* ﻿" at bounding box center [414, 116] width 55 height 5
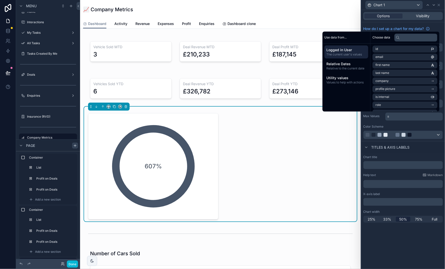
click at [408, 149] on div "Titles & Axis labels" at bounding box center [386, 148] width 46 height 6
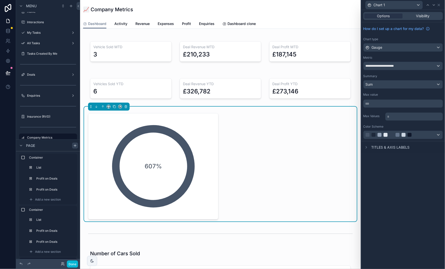
click at [392, 104] on p "*** ﻿" at bounding box center [403, 103] width 77 height 5
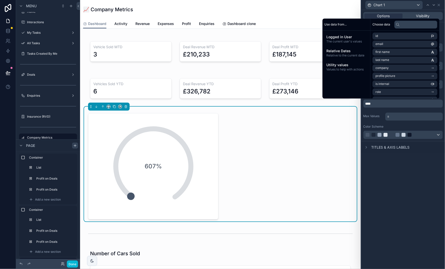
click at [411, 192] on div "**********" at bounding box center [403, 139] width 84 height 259
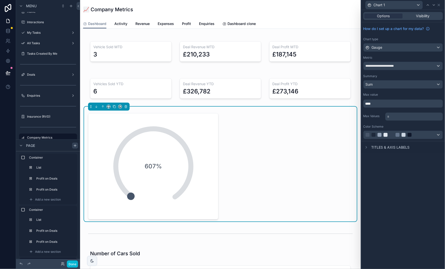
click at [406, 103] on p "****" at bounding box center [403, 103] width 77 height 5
click at [400, 175] on div "**********" at bounding box center [403, 139] width 84 height 259
click at [406, 116] on p "* ﻿" at bounding box center [414, 116] width 55 height 5
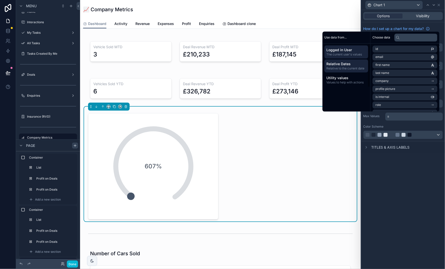
click at [356, 65] on span "Relative Dates" at bounding box center [347, 64] width 40 height 5
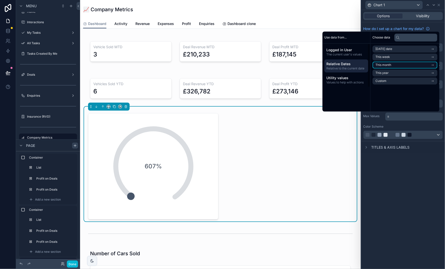
click at [382, 66] on span "This month" at bounding box center [384, 65] width 16 height 4
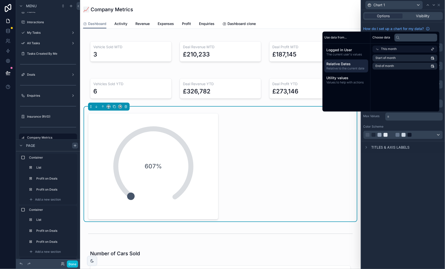
click at [393, 50] on span "This month" at bounding box center [389, 49] width 16 height 4
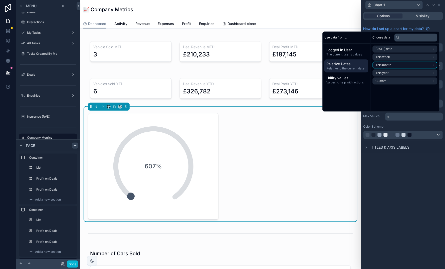
click at [389, 66] on li "This month" at bounding box center [405, 65] width 65 height 7
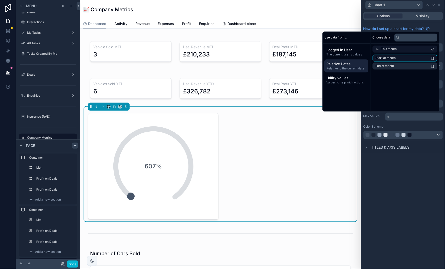
click at [389, 59] on span "Start of month" at bounding box center [386, 58] width 20 height 4
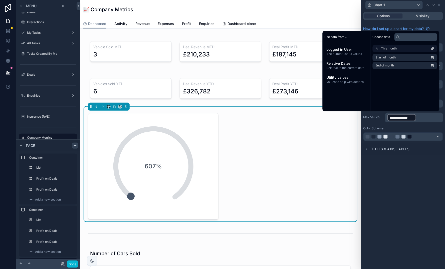
click at [426, 185] on div "**********" at bounding box center [403, 139] width 84 height 259
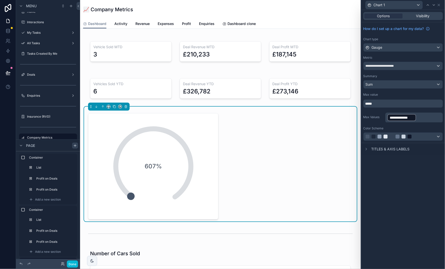
click at [411, 87] on div "Sum" at bounding box center [403, 85] width 79 height 8
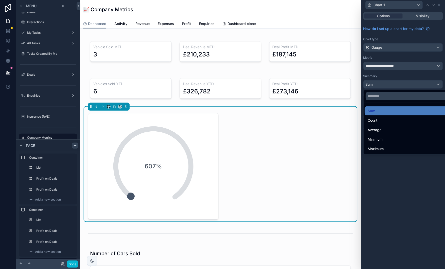
click at [411, 87] on div at bounding box center [403, 134] width 84 height 269
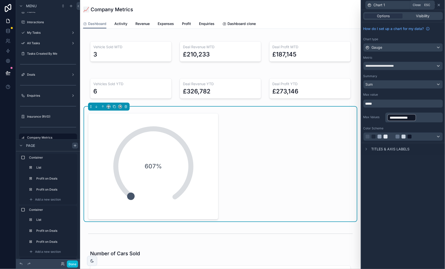
click at [441, 4] on icon at bounding box center [439, 5] width 4 height 4
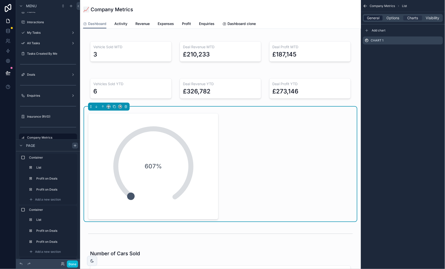
click at [376, 16] on span "General" at bounding box center [373, 18] width 13 height 5
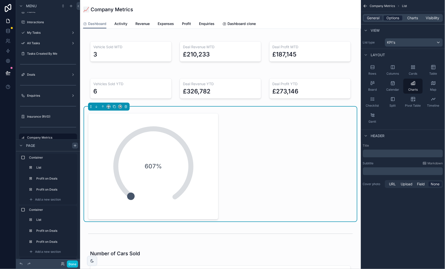
click at [392, 17] on span "Options" at bounding box center [393, 18] width 13 height 5
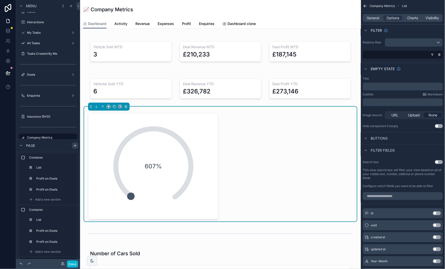
click at [404, 43] on div "scrollable content" at bounding box center [414, 43] width 58 height 8
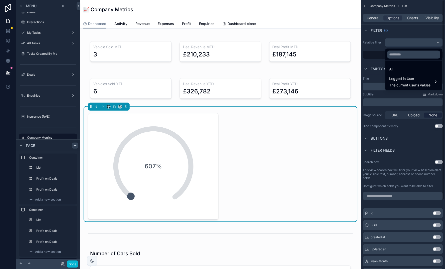
click at [405, 34] on div "scrollable content" at bounding box center [222, 134] width 445 height 269
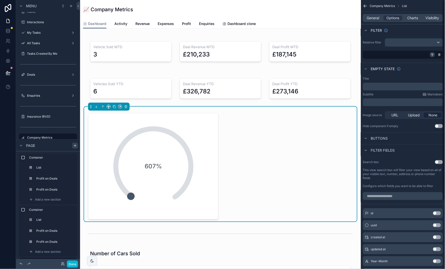
click at [431, 55] on icon "scrollable content" at bounding box center [432, 54] width 3 height 3
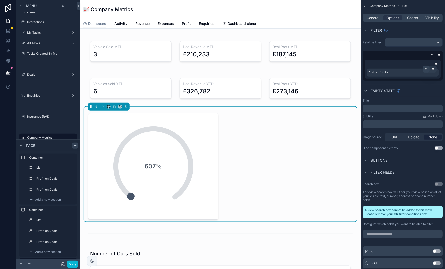
click at [426, 69] on icon "scrollable content" at bounding box center [426, 69] width 3 height 3
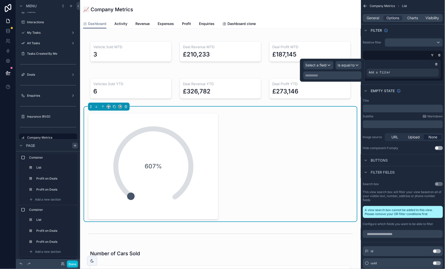
click at [326, 65] on span "Select a field" at bounding box center [316, 65] width 21 height 4
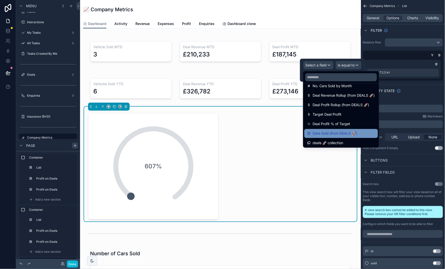
scroll to position [53, 0]
click at [341, 132] on span "Date Sold (from DEALS 🚀)" at bounding box center [335, 135] width 45 height 6
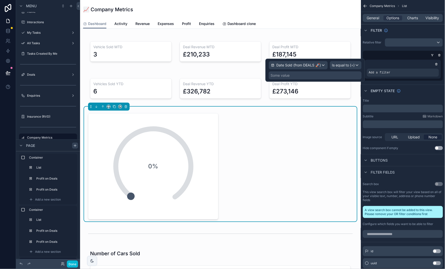
click at [344, 76] on div "Some value" at bounding box center [315, 76] width 93 height 8
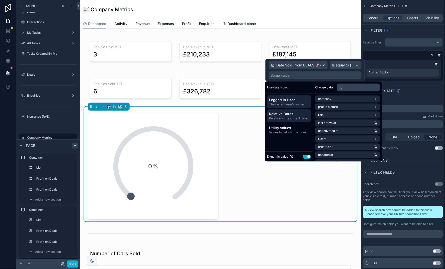
click at [305, 115] on span "Relative Dates" at bounding box center [289, 114] width 40 height 5
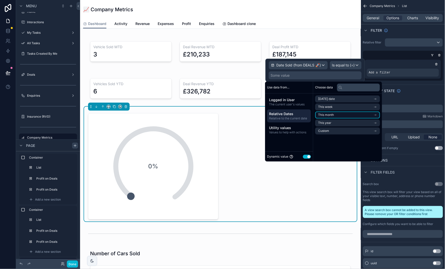
click at [331, 116] on span "This month" at bounding box center [326, 115] width 16 height 4
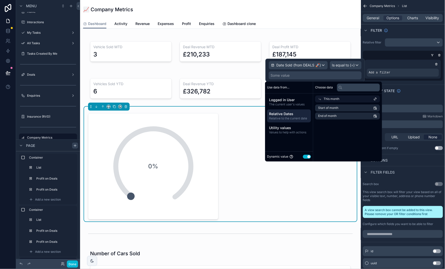
click at [339, 98] on span "This month" at bounding box center [332, 99] width 16 height 4
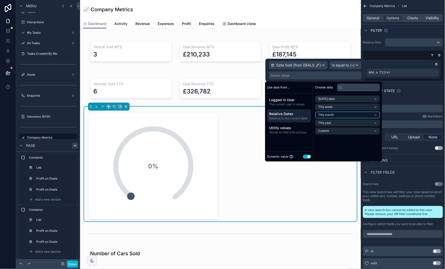
click at [336, 116] on li "This month" at bounding box center [347, 115] width 65 height 7
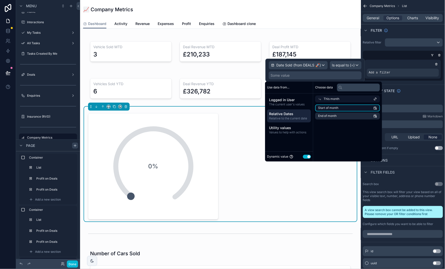
click at [333, 109] on span "Start of month" at bounding box center [328, 108] width 20 height 4
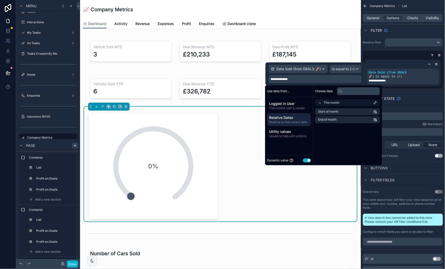
click at [346, 71] on span "Is equal to (=)" at bounding box center [343, 69] width 23 height 5
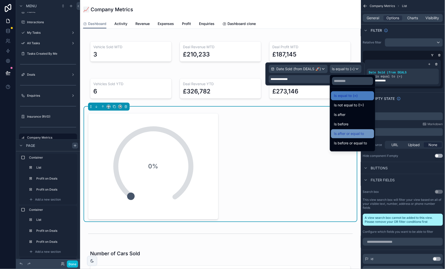
click at [360, 131] on span "Is after or equal to" at bounding box center [349, 134] width 30 height 6
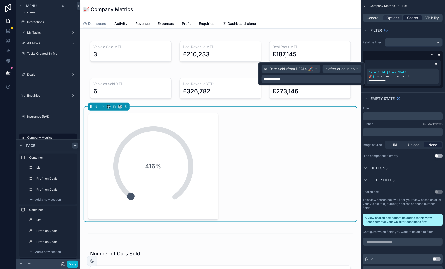
click at [411, 16] on span "Charts" at bounding box center [412, 18] width 11 height 5
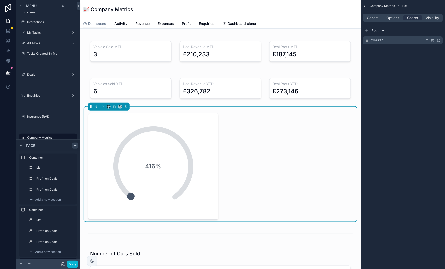
click at [440, 40] on icon "scrollable content" at bounding box center [439, 40] width 2 height 2
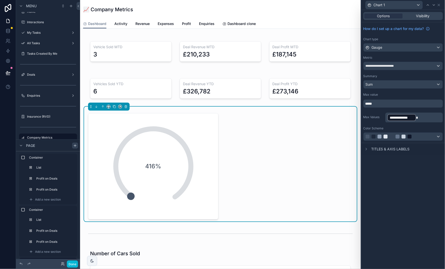
click at [426, 116] on p "**********" at bounding box center [414, 118] width 55 height 8
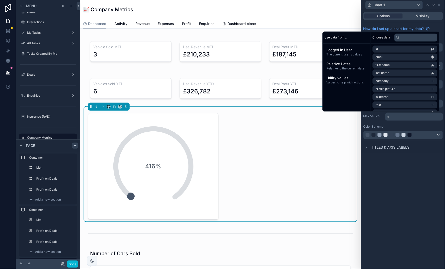
click at [397, 162] on div "**********" at bounding box center [403, 139] width 84 height 259
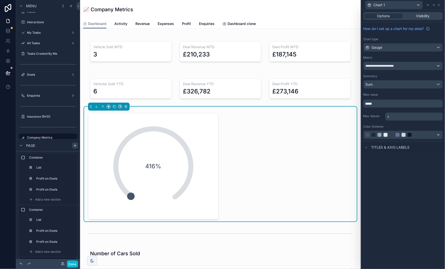
click at [384, 104] on p "*****" at bounding box center [403, 103] width 77 height 5
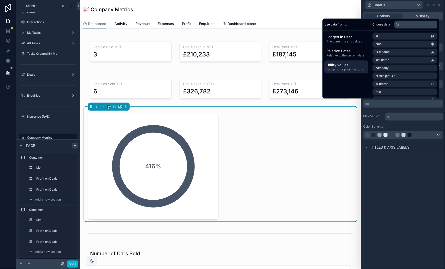
click at [353, 68] on span "Values to help with actions" at bounding box center [347, 70] width 40 height 4
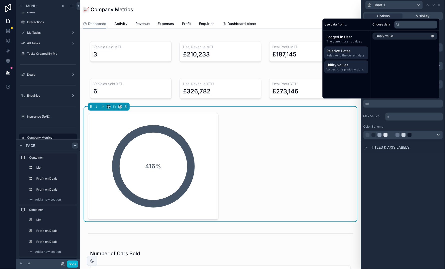
click at [354, 52] on span "Relative Dates" at bounding box center [347, 51] width 40 height 5
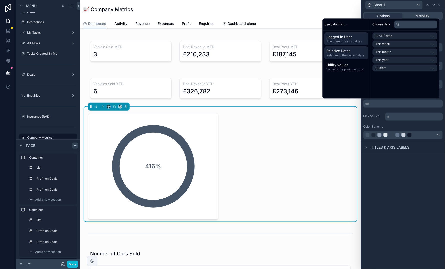
click at [352, 40] on span "The current user's values" at bounding box center [347, 42] width 40 height 4
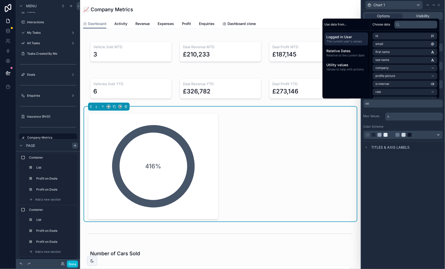
scroll to position [0, 0]
click at [351, 66] on span "Utility values" at bounding box center [347, 65] width 40 height 5
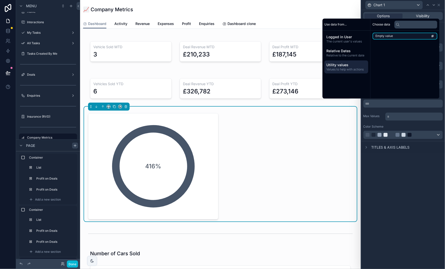
click at [396, 36] on li "Empty value" at bounding box center [405, 36] width 65 height 7
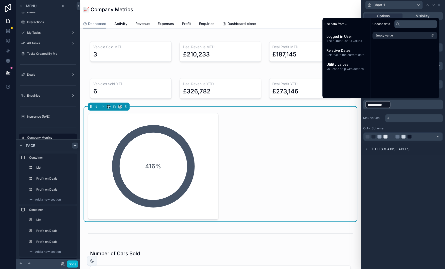
click at [405, 104] on p "**********" at bounding box center [403, 105] width 77 height 8
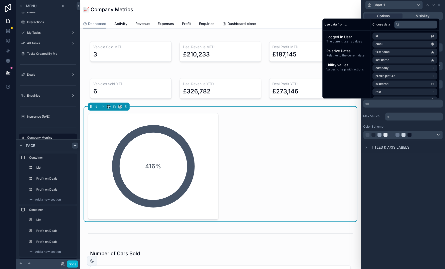
click at [416, 116] on p "* ﻿" at bounding box center [414, 116] width 55 height 5
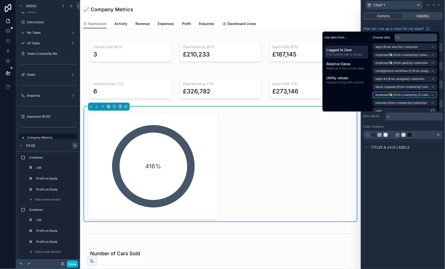
scroll to position [146, 0]
click at [410, 125] on div "Color Scheme" at bounding box center [403, 127] width 80 height 4
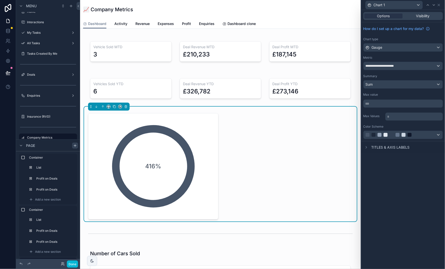
click at [399, 102] on p "*** ﻿" at bounding box center [403, 103] width 77 height 5
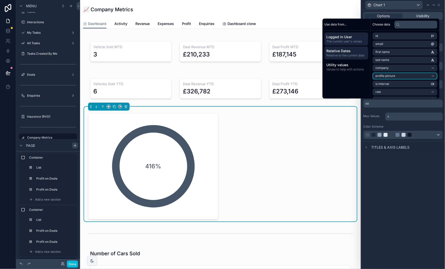
scroll to position [0, 0]
click at [342, 51] on span "Relative Dates" at bounding box center [347, 51] width 40 height 5
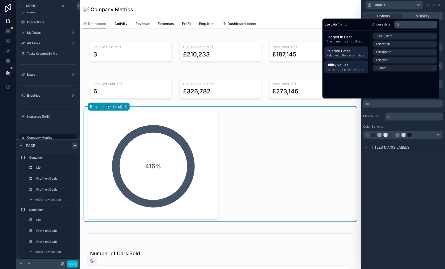
click at [346, 65] on span "Utility values" at bounding box center [347, 65] width 40 height 5
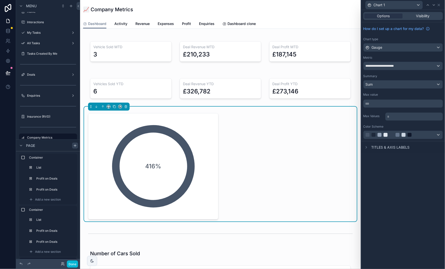
click at [392, 156] on div "**********" at bounding box center [403, 139] width 84 height 259
click at [426, 136] on div at bounding box center [398, 135] width 64 height 4
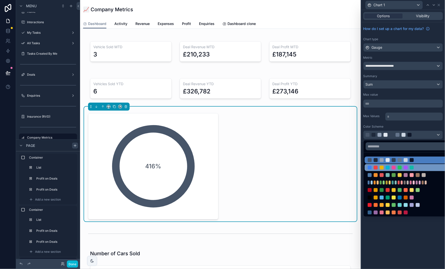
click at [419, 164] on div at bounding box center [409, 167] width 89 height 7
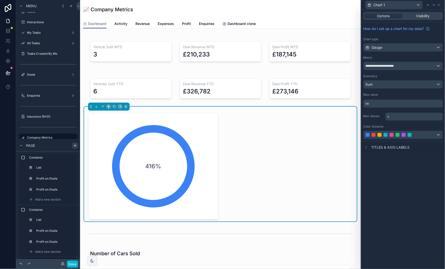
click at [398, 146] on span "Titles & Axis labels" at bounding box center [390, 147] width 38 height 5
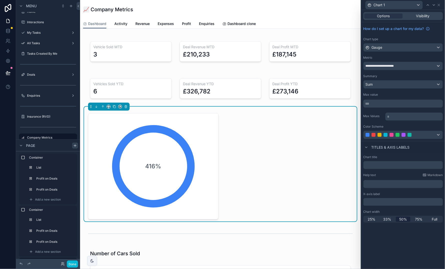
click at [392, 64] on span "**********" at bounding box center [382, 66] width 32 height 4
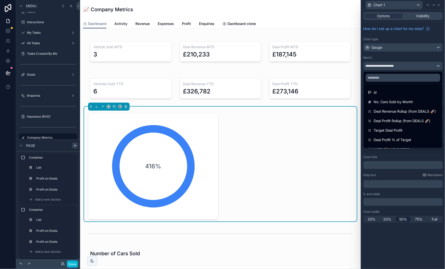
click at [394, 58] on div at bounding box center [403, 134] width 84 height 269
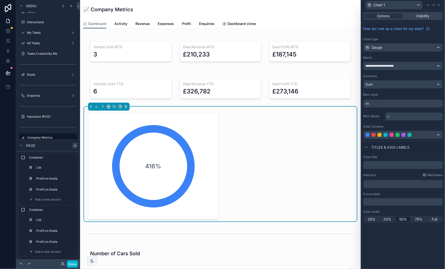
click at [397, 66] on span "**********" at bounding box center [382, 66] width 32 height 4
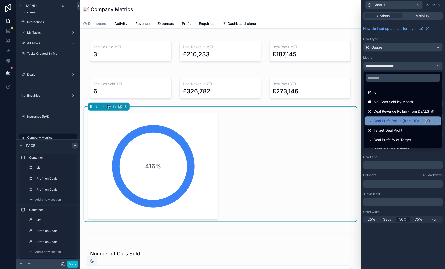
click at [408, 121] on span "Deal Profit Rollup (from DEALS 🚀)" at bounding box center [402, 121] width 57 height 6
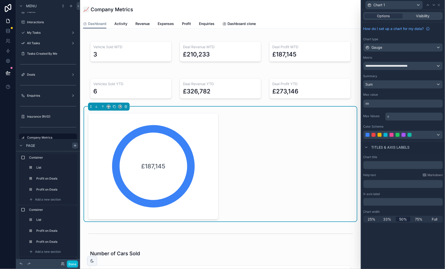
click at [394, 104] on p "*** ﻿" at bounding box center [403, 103] width 77 height 5
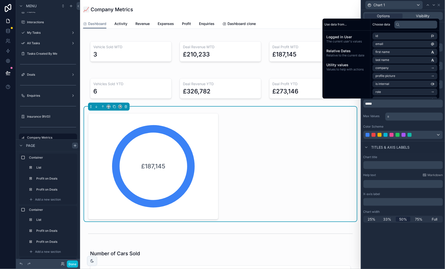
click at [404, 126] on div "Color Scheme" at bounding box center [403, 127] width 80 height 4
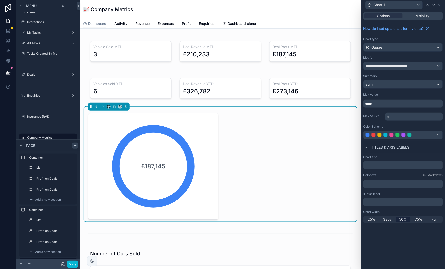
click at [413, 135] on div at bounding box center [398, 135] width 64 height 4
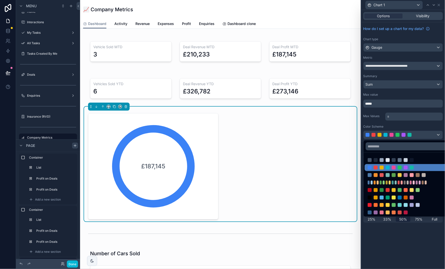
click at [421, 242] on div at bounding box center [403, 134] width 84 height 269
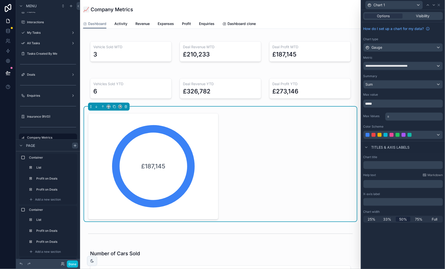
click at [382, 104] on p "*****" at bounding box center [403, 103] width 77 height 5
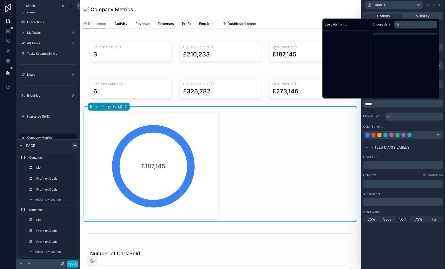
click at [382, 104] on p "*****" at bounding box center [403, 103] width 77 height 5
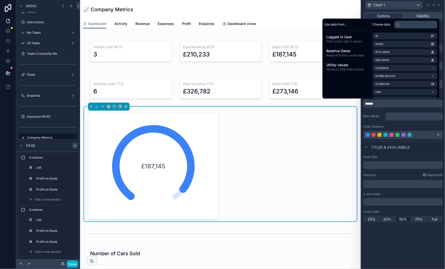
scroll to position [0, 0]
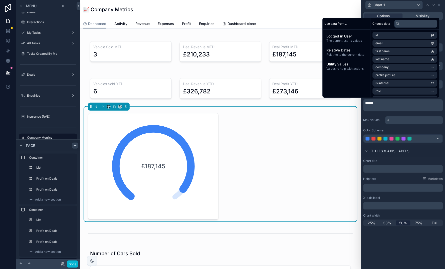
click at [406, 121] on p "* ﻿" at bounding box center [414, 120] width 55 height 5
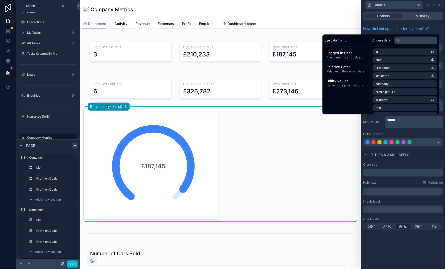
scroll to position [0, 0]
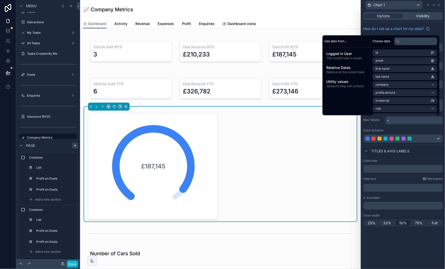
click at [420, 148] on div "Titles & Axis labels" at bounding box center [403, 151] width 84 height 12
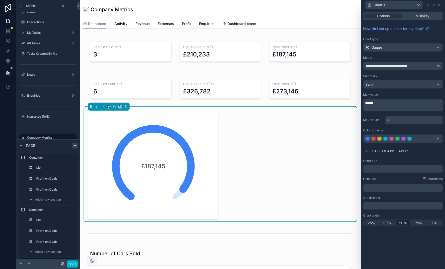
click at [402, 104] on p "******" at bounding box center [403, 103] width 77 height 5
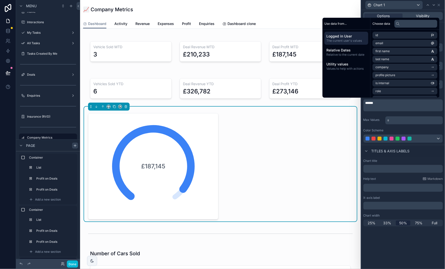
click at [402, 104] on p "******" at bounding box center [403, 103] width 77 height 5
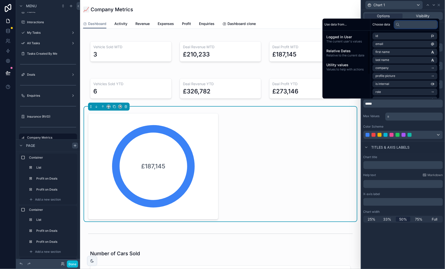
click at [412, 21] on input "text" at bounding box center [415, 25] width 43 height 8
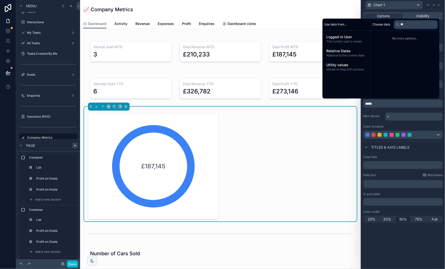
type input "*"
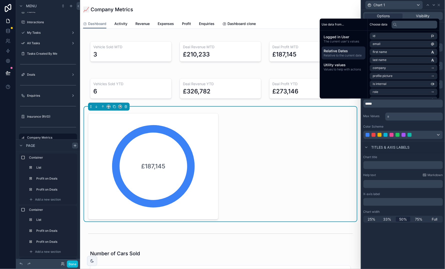
click at [351, 54] on span "Relative to the current date" at bounding box center [344, 56] width 40 height 4
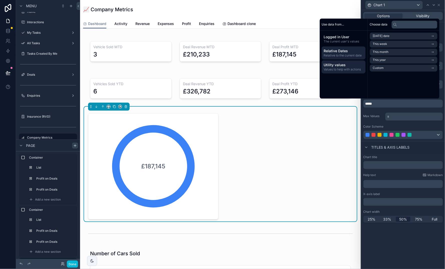
click at [353, 69] on span "Values to help with actions" at bounding box center [344, 70] width 40 height 4
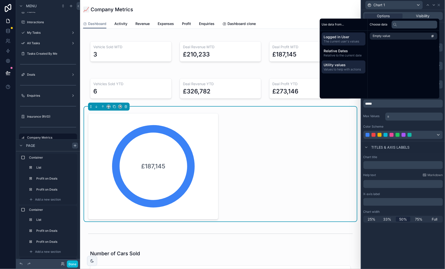
click at [343, 39] on span "Logged in User" at bounding box center [344, 37] width 40 height 5
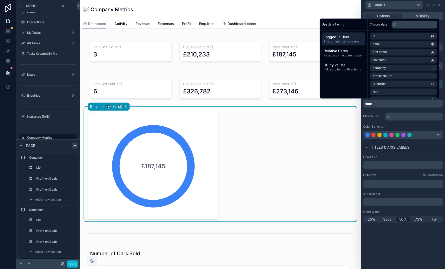
click at [411, 258] on div "**********" at bounding box center [403, 139] width 84 height 259
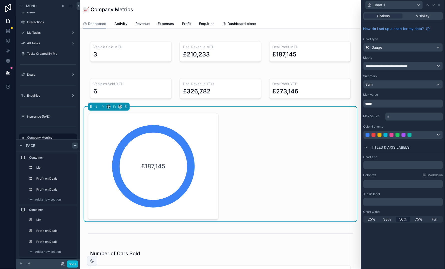
click at [391, 85] on div "Sum" at bounding box center [403, 85] width 79 height 8
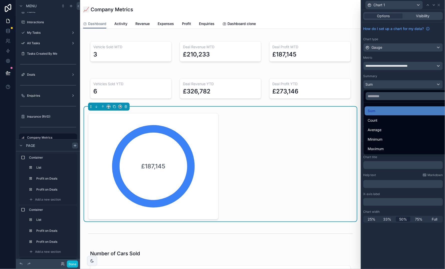
click at [411, 232] on div at bounding box center [403, 134] width 84 height 269
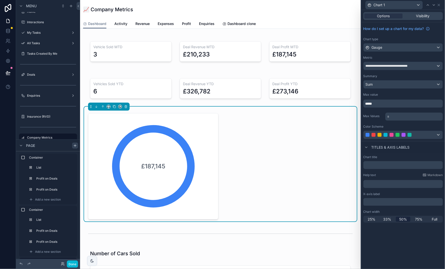
click at [426, 44] on div "Gauge" at bounding box center [403, 48] width 79 height 8
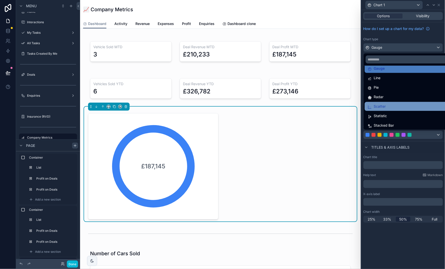
scroll to position [34, 0]
click at [279, 161] on div "£187,145" at bounding box center [220, 166] width 265 height 107
click at [438, 6] on div at bounding box center [403, 134] width 84 height 269
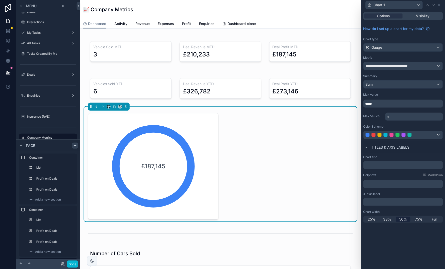
click at [438, 6] on icon at bounding box center [439, 5] width 4 height 4
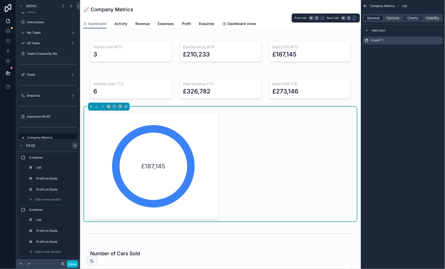
click at [371, 17] on span "General" at bounding box center [373, 18] width 13 height 5
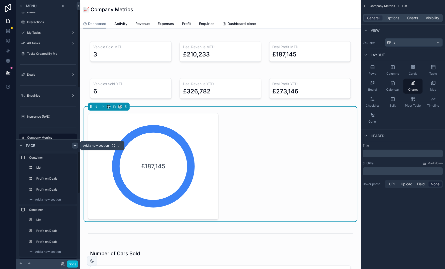
click at [74, 146] on icon "scrollable content" at bounding box center [75, 146] width 4 height 4
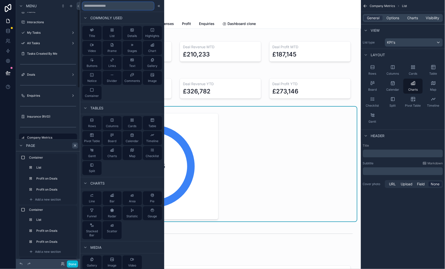
click at [125, 5] on input "text" at bounding box center [118, 6] width 72 height 8
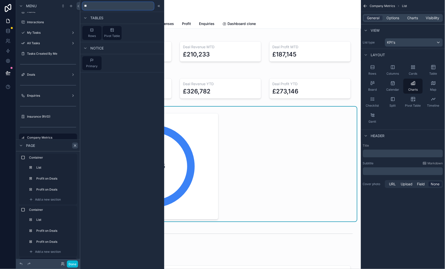
type input "*"
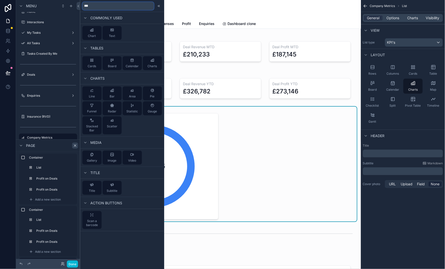
type input "***"
click at [188, 117] on div "£187,145" at bounding box center [153, 167] width 100 height 100
click at [159, 6] on icon at bounding box center [159, 6] width 4 height 4
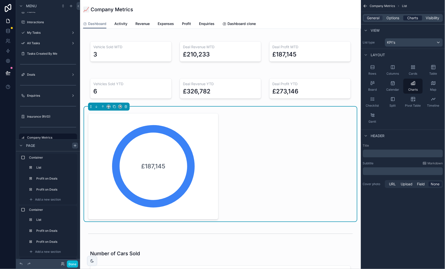
click at [409, 19] on span "Charts" at bounding box center [412, 18] width 11 height 5
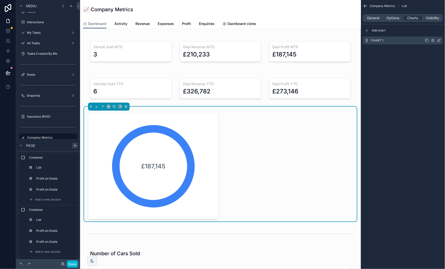
click at [438, 42] on icon "scrollable content" at bounding box center [439, 41] width 4 height 4
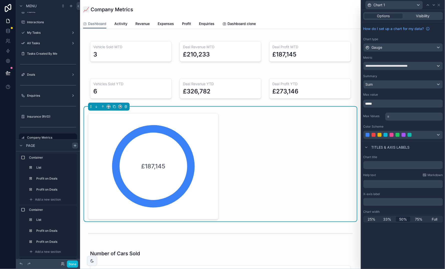
click at [415, 47] on div "Gauge" at bounding box center [403, 48] width 79 height 8
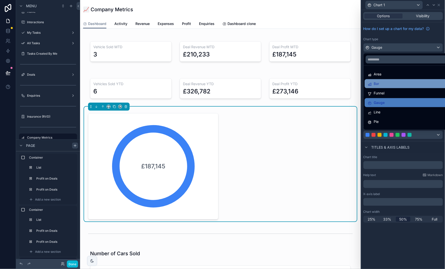
scroll to position [0, 0]
click at [278, 157] on div "£187,145" at bounding box center [220, 166] width 265 height 107
click at [391, 164] on div at bounding box center [403, 134] width 84 height 269
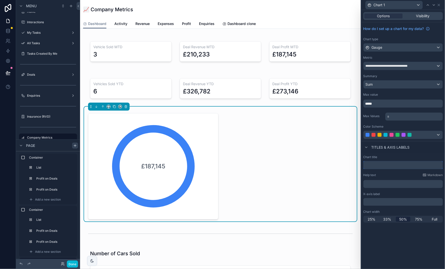
click at [391, 164] on input "text" at bounding box center [403, 165] width 80 height 8
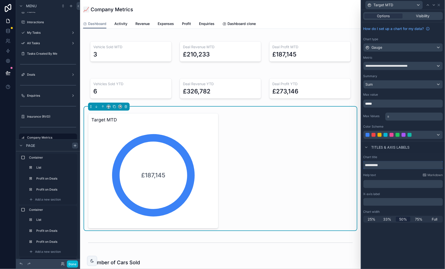
type input "**********"
click at [394, 67] on span "**********" at bounding box center [391, 66] width 50 height 4
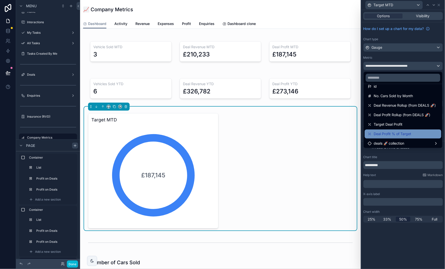
scroll to position [6, 0]
click at [405, 133] on span "Deal Profit % of Target" at bounding box center [393, 135] width 38 height 6
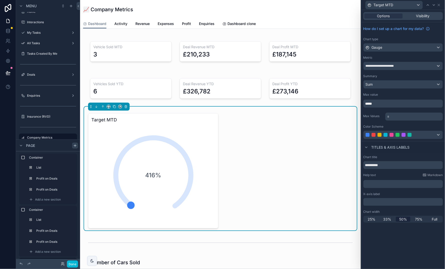
click at [400, 105] on p "*****" at bounding box center [403, 103] width 77 height 5
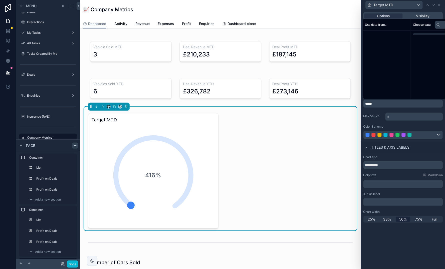
click at [400, 105] on p "*****" at bounding box center [403, 103] width 77 height 5
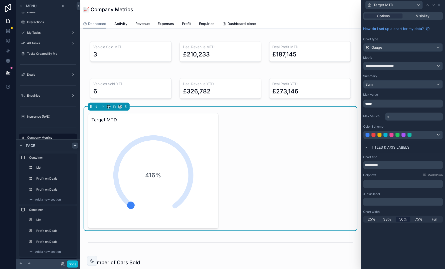
click at [400, 105] on p "*****" at bounding box center [403, 103] width 77 height 5
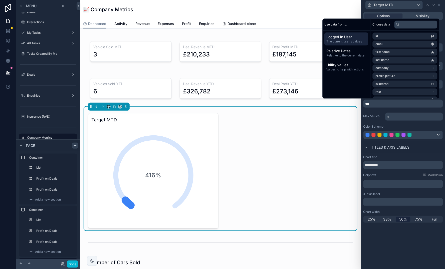
click at [421, 152] on div "Titles & Axis labels" at bounding box center [403, 147] width 84 height 12
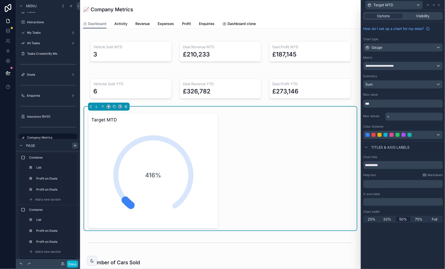
click at [387, 103] on p "***" at bounding box center [403, 103] width 77 height 5
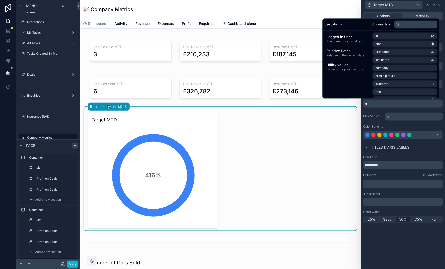
click at [200, 139] on div "416%" at bounding box center [153, 176] width 100 height 100
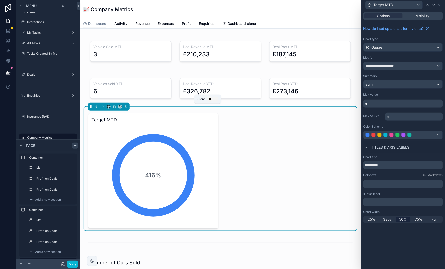
click at [113, 108] on icon "scrollable content" at bounding box center [115, 107] width 4 height 4
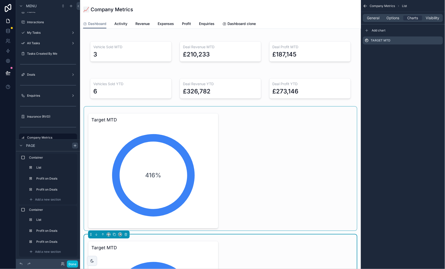
scroll to position [21, 0]
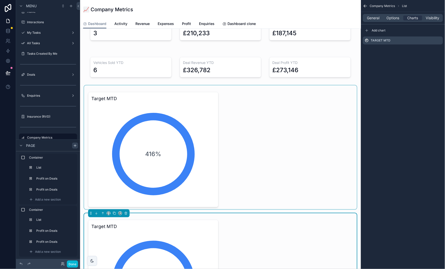
click at [192, 114] on div "scrollable content" at bounding box center [220, 148] width 273 height 124
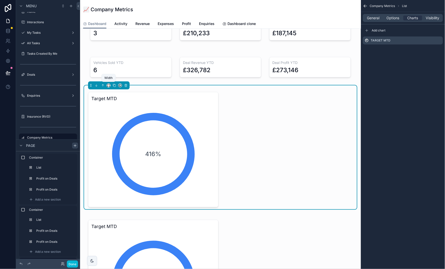
click at [110, 85] on icon "scrollable content" at bounding box center [108, 84] width 2 height 1
click at [123, 124] on div "50%" at bounding box center [119, 123] width 16 height 6
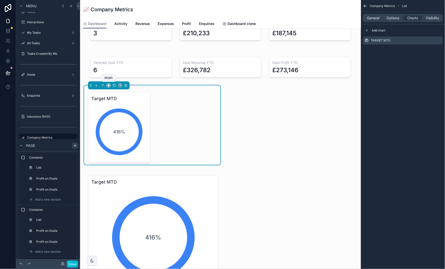
click at [108, 84] on icon "scrollable content" at bounding box center [109, 86] width 4 height 4
click at [116, 94] on span "Default" at bounding box center [117, 94] width 12 height 6
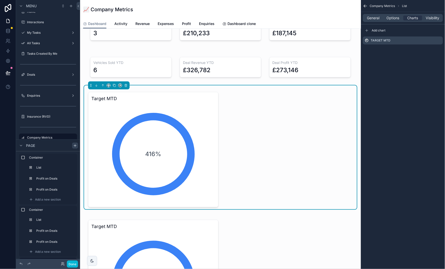
click at [242, 133] on div "Target MTD 416%" at bounding box center [220, 150] width 265 height 116
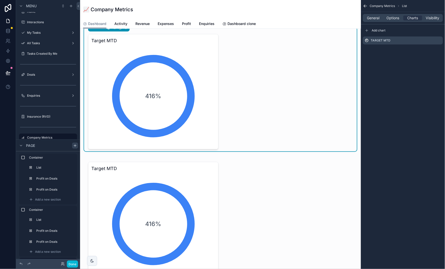
scroll to position [80, 0]
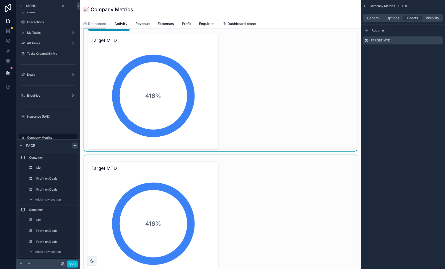
click at [170, 206] on div "scrollable content" at bounding box center [220, 217] width 273 height 124
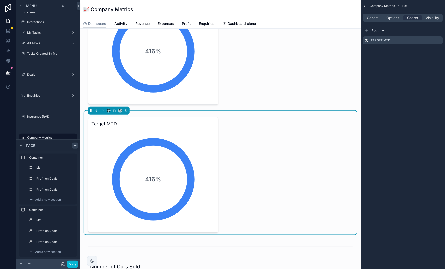
scroll to position [124, 0]
click at [395, 17] on span "Options" at bounding box center [393, 18] width 13 height 5
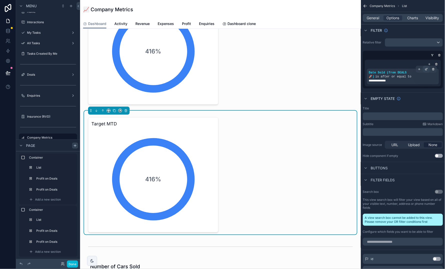
click at [427, 68] on icon "scrollable content" at bounding box center [426, 69] width 3 height 3
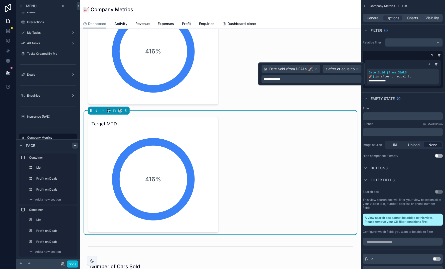
click at [298, 79] on div "**********" at bounding box center [311, 79] width 100 height 8
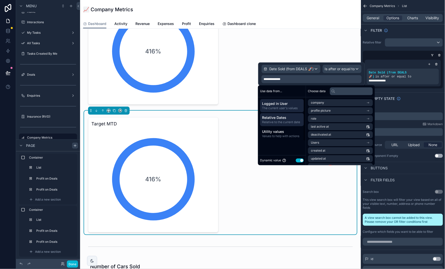
click at [290, 123] on span "Relative to the current date" at bounding box center [282, 123] width 40 height 4
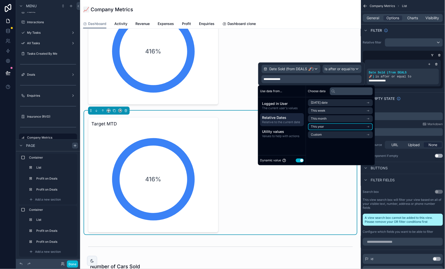
click at [339, 126] on li "This year" at bounding box center [340, 127] width 65 height 7
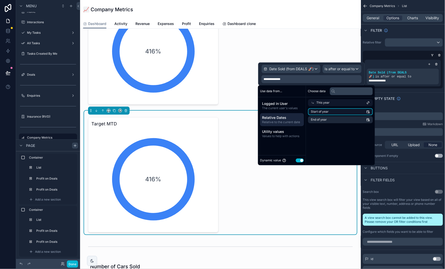
click at [340, 112] on li "Start of year" at bounding box center [340, 112] width 65 height 7
click at [369, 37] on div "**********" at bounding box center [403, 63] width 84 height 54
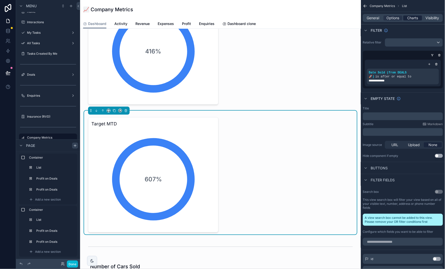
click at [415, 18] on span "Charts" at bounding box center [412, 18] width 11 height 5
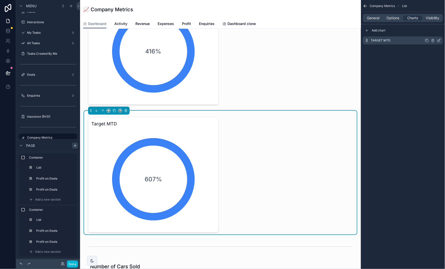
click at [439, 41] on icon "scrollable content" at bounding box center [439, 41] width 4 height 4
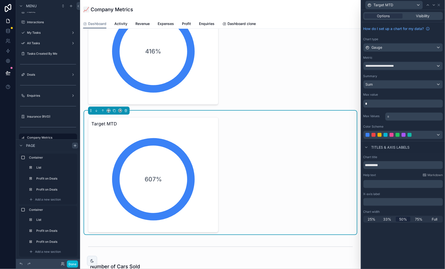
click at [423, 134] on div at bounding box center [398, 135] width 64 height 4
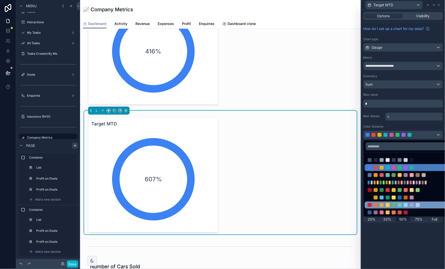
click at [373, 208] on div at bounding box center [409, 205] width 89 height 7
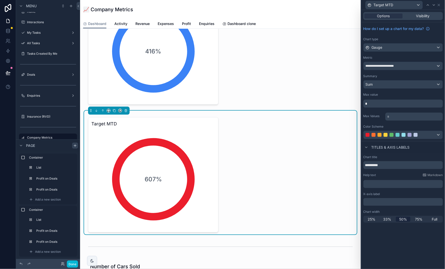
click at [378, 135] on div at bounding box center [380, 135] width 4 height 4
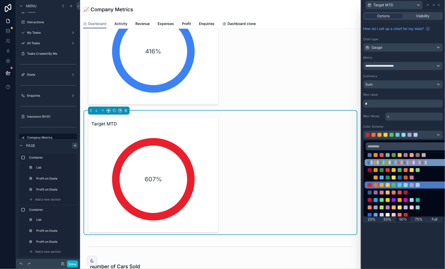
scroll to position [26, 0]
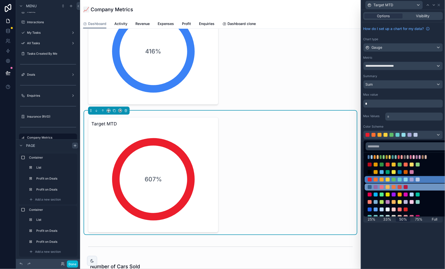
click at [383, 186] on div at bounding box center [382, 187] width 4 height 4
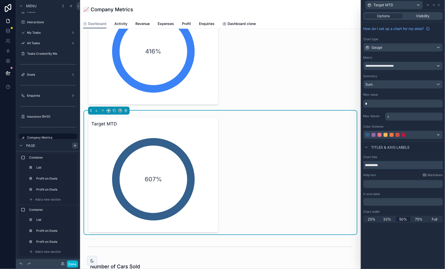
click at [394, 164] on input "**********" at bounding box center [403, 165] width 80 height 8
click at [393, 105] on p "*" at bounding box center [403, 103] width 77 height 5
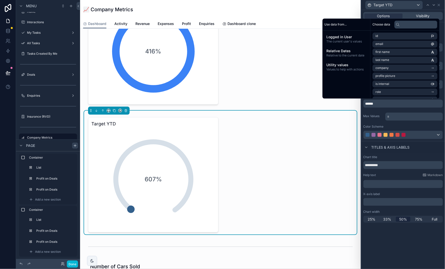
click at [397, 109] on div "**********" at bounding box center [403, 81] width 84 height 119
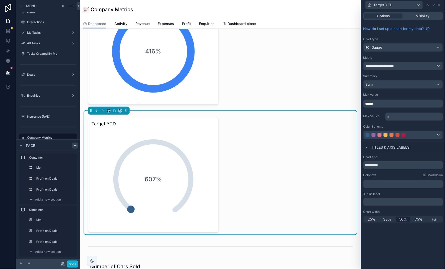
click at [393, 66] on span "**********" at bounding box center [382, 66] width 32 height 4
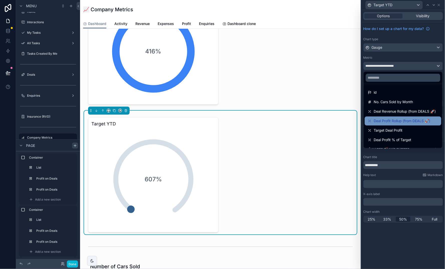
click at [398, 119] on span "Deal Profit Rollup (from DEALS 🚀)" at bounding box center [402, 121] width 57 height 6
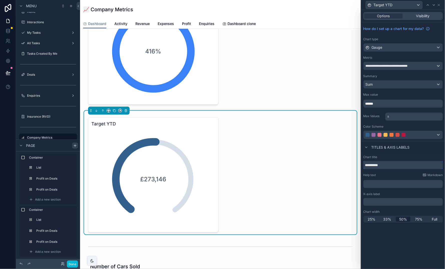
click at [378, 166] on input "**********" at bounding box center [403, 165] width 80 height 8
type input "**********"
click at [73, 263] on button "Done" at bounding box center [72, 264] width 11 height 7
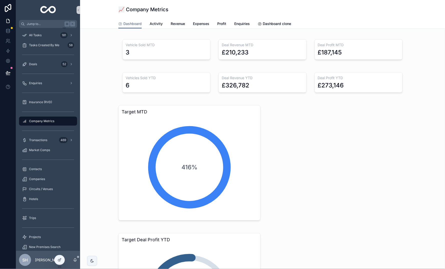
scroll to position [0, 0]
click at [61, 261] on icon at bounding box center [60, 260] width 4 height 4
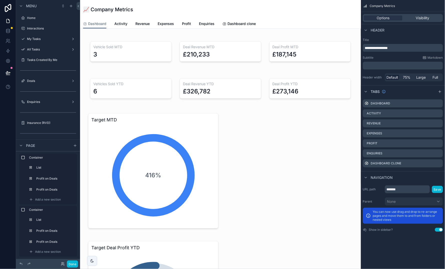
scroll to position [6, 0]
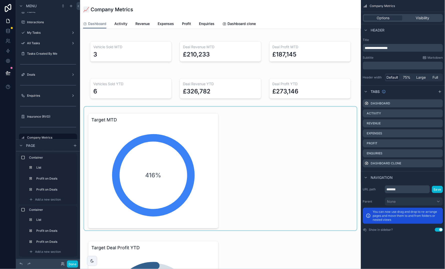
click at [121, 174] on div "scrollable content" at bounding box center [220, 169] width 273 height 124
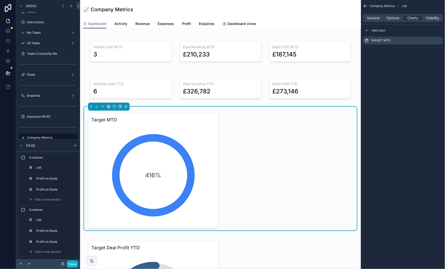
click at [121, 174] on div "416%" at bounding box center [153, 176] width 100 height 100
click at [439, 41] on icon "scrollable content" at bounding box center [439, 41] width 4 height 4
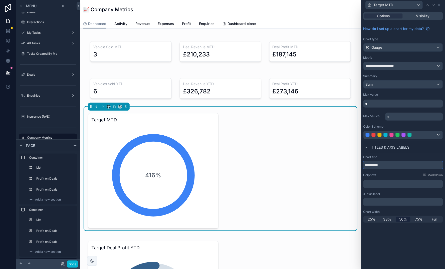
click at [378, 164] on input "**********" at bounding box center [403, 165] width 80 height 8
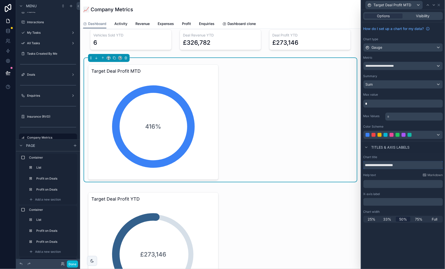
scroll to position [50, 0]
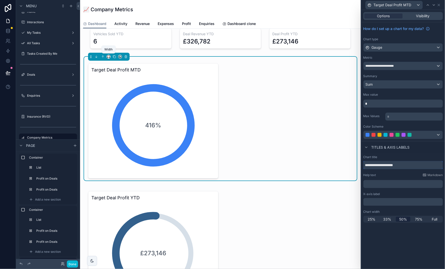
type input "**********"
click at [109, 57] on icon "scrollable content" at bounding box center [109, 57] width 4 height 4
click at [122, 97] on div "50%" at bounding box center [119, 94] width 16 height 6
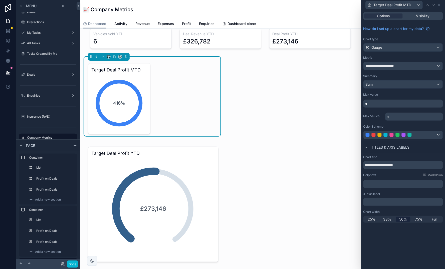
click at [190, 110] on div "Target Deal Profit MTD 416%" at bounding box center [152, 98] width 128 height 71
click at [435, 218] on span "Full" at bounding box center [435, 219] width 6 height 5
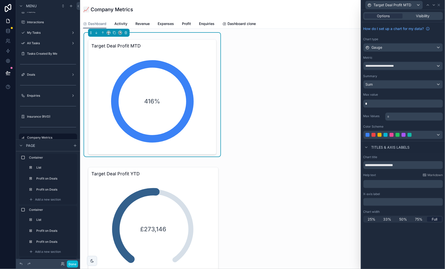
scroll to position [84, 0]
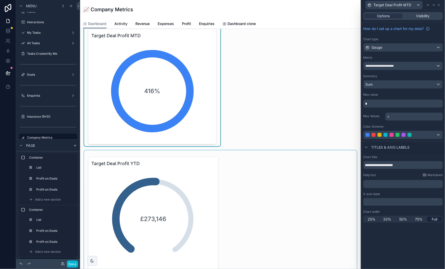
click at [196, 173] on div "scrollable content" at bounding box center [220, 213] width 273 height 124
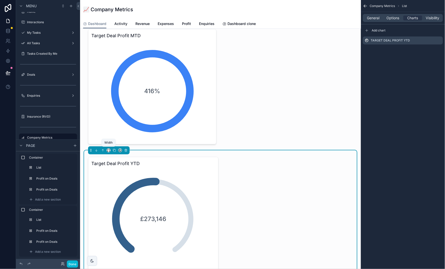
click at [109, 149] on icon "scrollable content" at bounding box center [109, 151] width 4 height 4
click at [123, 185] on div "50%" at bounding box center [119, 188] width 16 height 6
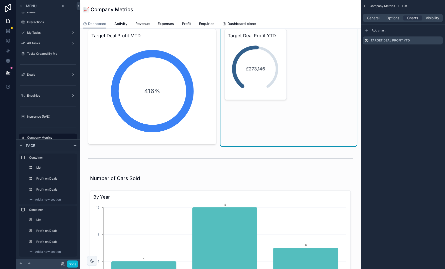
scroll to position [54, 0]
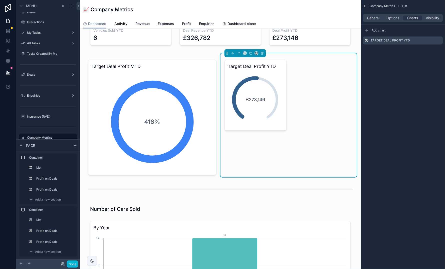
click at [290, 98] on icon "scrollable content" at bounding box center [256, 100] width 78 height 78
click at [267, 118] on div "£273,146" at bounding box center [256, 100] width 56 height 56
click at [439, 40] on icon "scrollable content" at bounding box center [439, 40] width 2 height 2
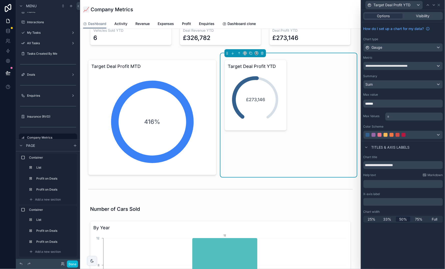
click at [379, 201] on p "﻿" at bounding box center [403, 202] width 77 height 5
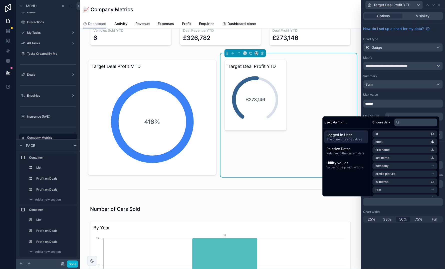
click at [402, 210] on div "Chart width" at bounding box center [403, 212] width 80 height 4
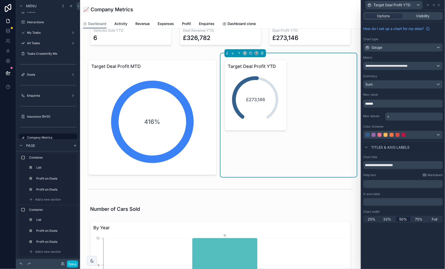
click at [397, 182] on p "﻿" at bounding box center [403, 184] width 77 height 5
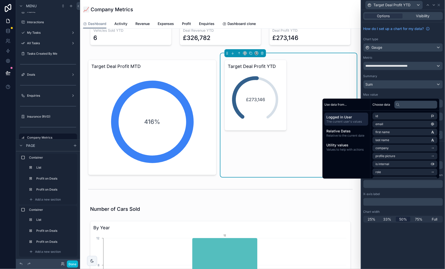
click at [403, 193] on div "X-axis label" at bounding box center [403, 194] width 80 height 4
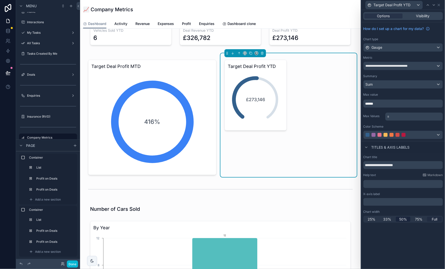
click at [433, 217] on span "Full" at bounding box center [435, 219] width 6 height 5
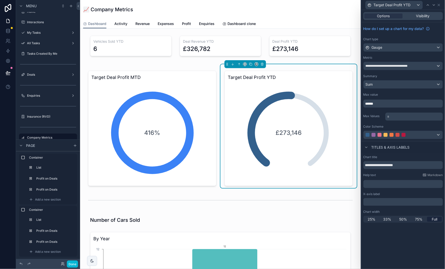
scroll to position [39, 0]
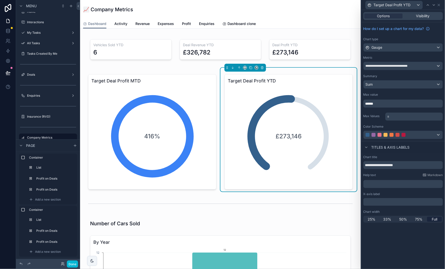
click at [376, 200] on p "﻿" at bounding box center [403, 202] width 77 height 5
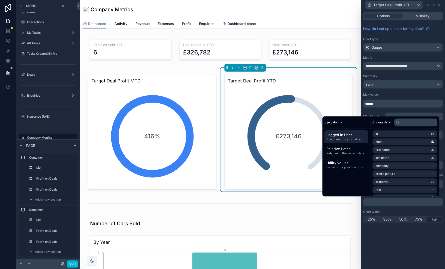
click at [405, 210] on div "Chart width" at bounding box center [403, 212] width 80 height 4
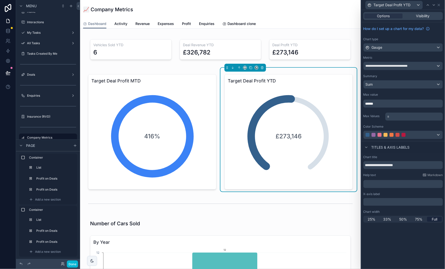
click at [391, 183] on p "﻿" at bounding box center [403, 184] width 77 height 5
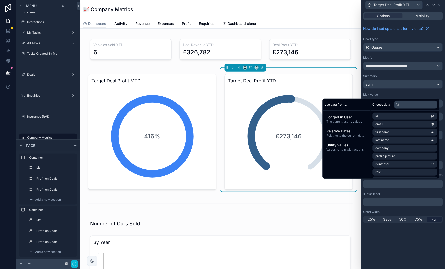
click at [397, 233] on div "**********" at bounding box center [403, 139] width 84 height 259
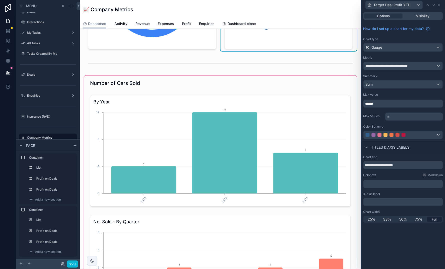
scroll to position [176, 0]
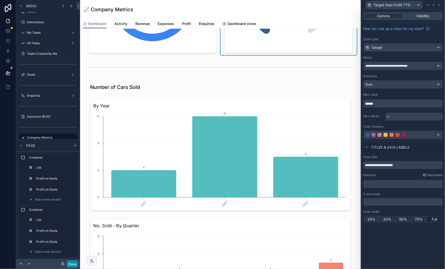
click at [74, 261] on button "Done" at bounding box center [72, 264] width 11 height 7
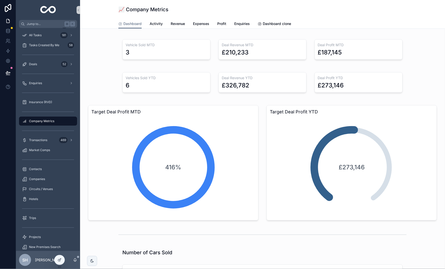
scroll to position [0, 0]
click at [60, 260] on icon at bounding box center [60, 260] width 2 height 2
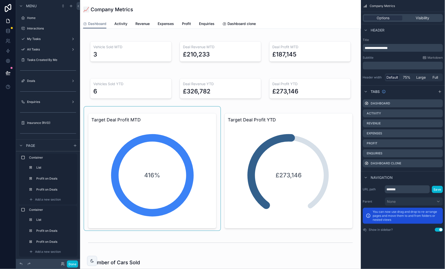
scroll to position [6, 0]
click at [200, 119] on div "scrollable content" at bounding box center [152, 169] width 136 height 124
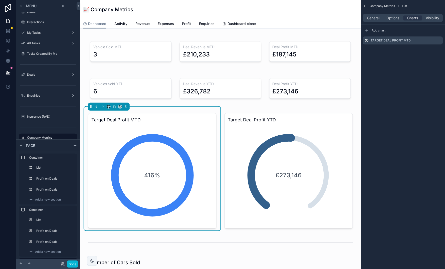
click at [107, 109] on div "scrollable content" at bounding box center [109, 107] width 42 height 8
click at [108, 107] on icon "scrollable content" at bounding box center [109, 107] width 4 height 4
click at [115, 116] on span "Default" at bounding box center [117, 116] width 12 height 6
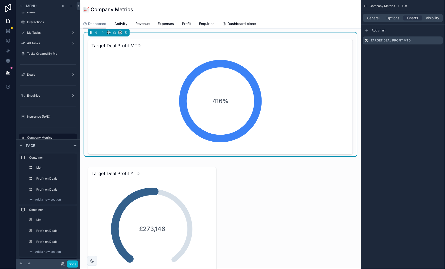
scroll to position [80, 0]
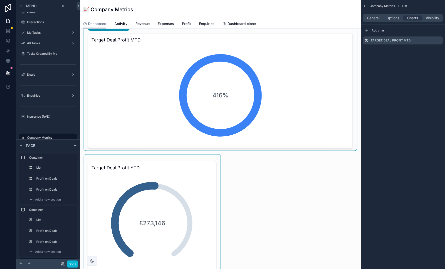
click at [187, 188] on div "scrollable content" at bounding box center [152, 217] width 136 height 124
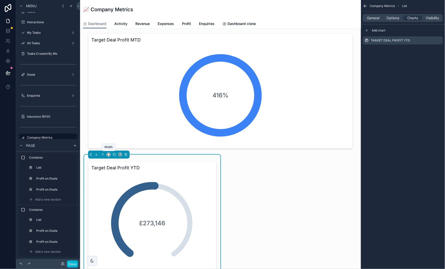
click at [108, 153] on icon "scrollable content" at bounding box center [109, 155] width 4 height 4
click at [113, 161] on span "Default" at bounding box center [117, 164] width 12 height 6
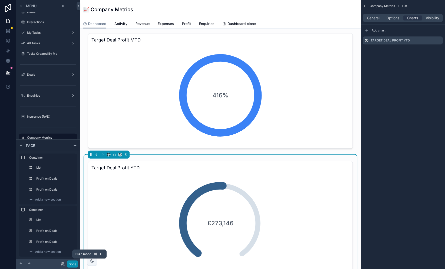
click at [71, 263] on button "Done" at bounding box center [72, 264] width 11 height 7
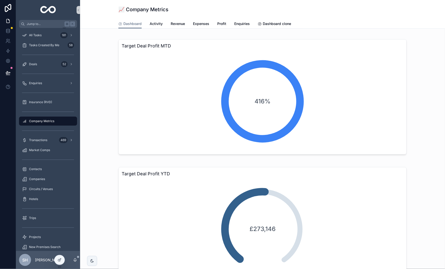
scroll to position [67, 0]
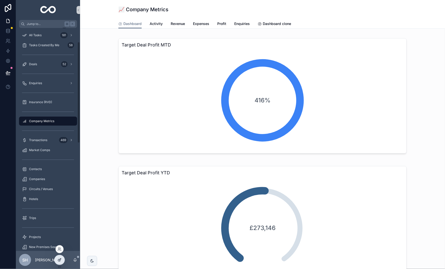
click at [60, 262] on div at bounding box center [60, 261] width 10 height 10
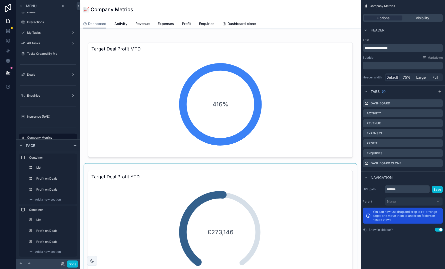
scroll to position [69, 0]
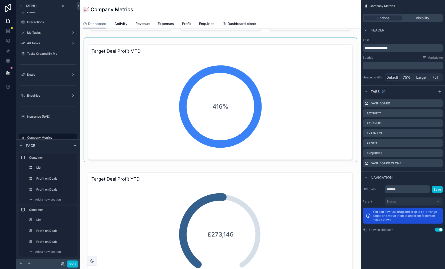
click at [133, 114] on div "scrollable content" at bounding box center [220, 100] width 273 height 124
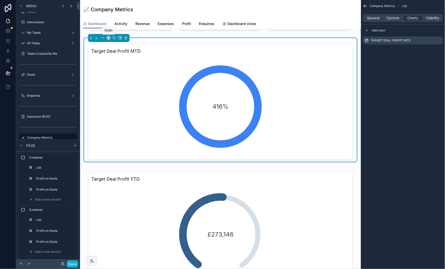
click at [110, 39] on icon "scrollable content" at bounding box center [109, 38] width 4 height 4
click at [301, 118] on div "scrollable content" at bounding box center [222, 134] width 445 height 269
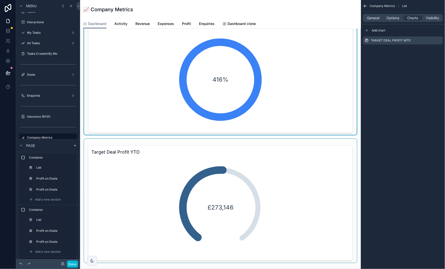
scroll to position [101, 0]
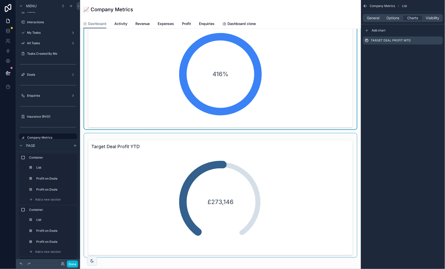
click at [117, 168] on div "scrollable content" at bounding box center [220, 196] width 273 height 124
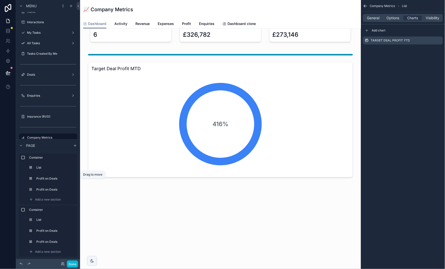
scroll to position [59, 0]
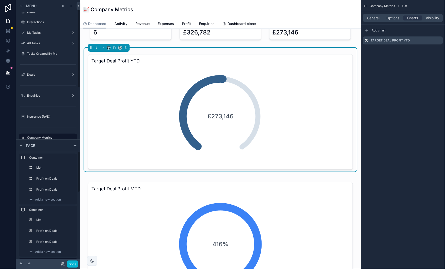
click at [20, 264] on icon at bounding box center [21, 264] width 2 height 2
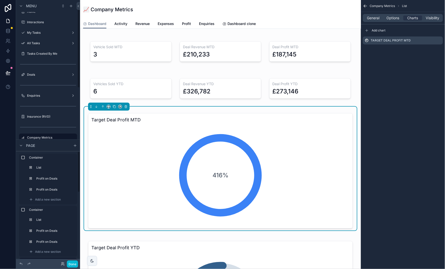
scroll to position [0, 0]
click at [211, 144] on div "416%" at bounding box center [220, 176] width 100 height 100
click at [108, 108] on icon "scrollable content" at bounding box center [109, 107] width 4 height 4
click at [117, 116] on span "Default" at bounding box center [117, 116] width 12 height 6
click at [109, 108] on icon "scrollable content" at bounding box center [109, 107] width 4 height 4
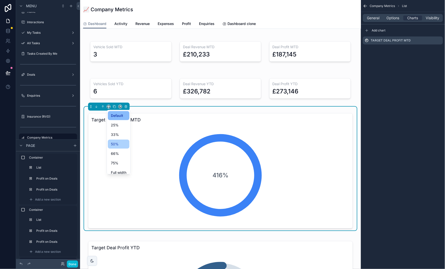
click at [127, 146] on div "50%" at bounding box center [119, 144] width 22 height 9
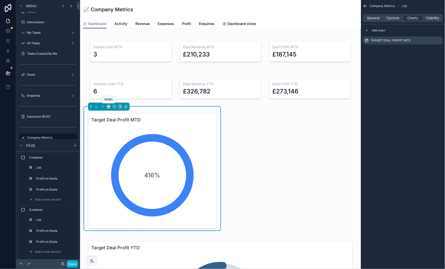
click at [108, 106] on icon "scrollable content" at bounding box center [109, 107] width 4 height 4
click at [112, 114] on span "Default" at bounding box center [117, 116] width 12 height 6
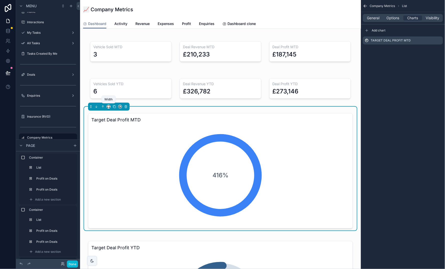
click at [109, 106] on icon "scrollable content" at bounding box center [109, 107] width 4 height 4
click at [126, 144] on div "50%" at bounding box center [119, 144] width 16 height 6
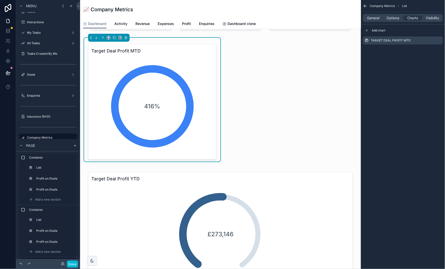
scroll to position [73, 0]
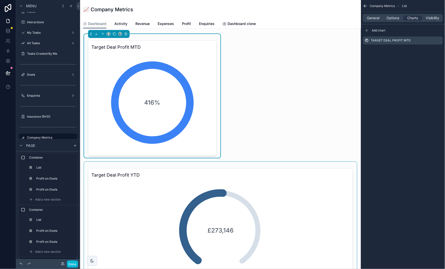
click at [144, 211] on div "scrollable content" at bounding box center [220, 224] width 273 height 124
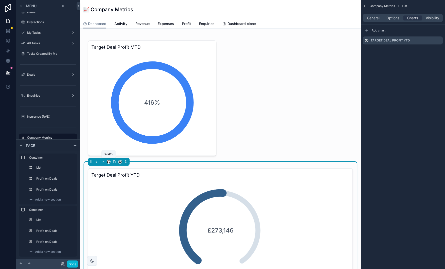
click at [107, 163] on icon "scrollable content" at bounding box center [107, 163] width 1 height 1
click at [126, 198] on div "50%" at bounding box center [119, 199] width 16 height 6
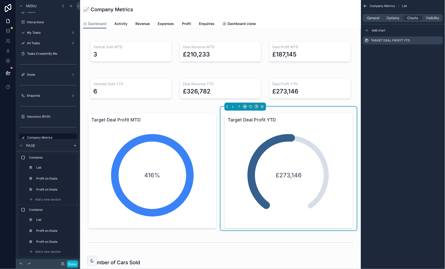
scroll to position [0, 0]
click at [72, 264] on button "Done" at bounding box center [72, 264] width 11 height 7
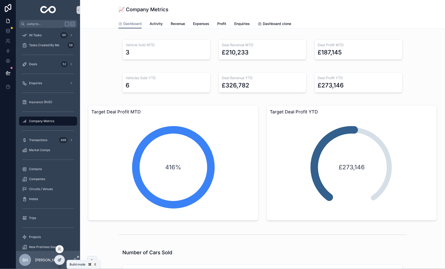
click at [59, 259] on icon at bounding box center [60, 260] width 4 height 4
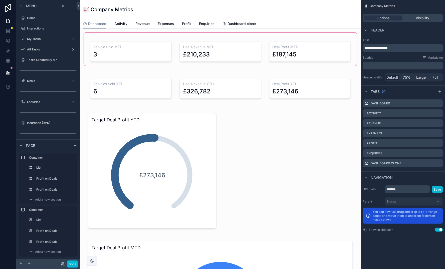
scroll to position [6, 0]
click at [176, 34] on div "scrollable content" at bounding box center [220, 49] width 273 height 33
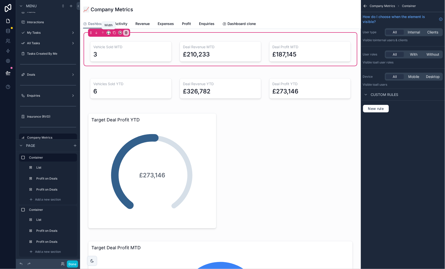
click at [108, 32] on icon "scrollable content" at bounding box center [109, 33] width 4 height 4
click at [119, 82] on div "66%" at bounding box center [119, 80] width 16 height 6
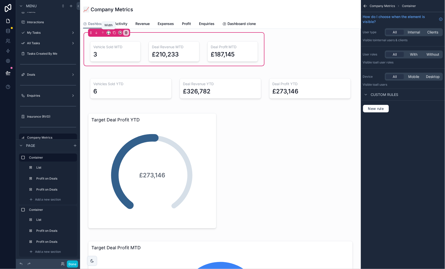
click at [109, 33] on icon "scrollable content" at bounding box center [109, 33] width 4 height 4
click at [122, 86] on span "Full width" at bounding box center [119, 87] width 16 height 6
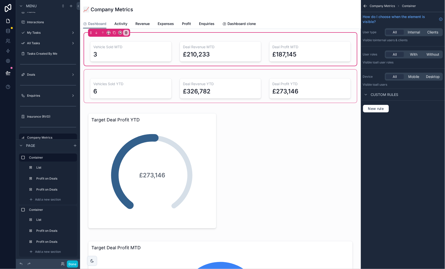
click at [163, 72] on div "scrollable content" at bounding box center [220, 86] width 273 height 33
click at [179, 74] on div "scrollable content" at bounding box center [220, 86] width 273 height 33
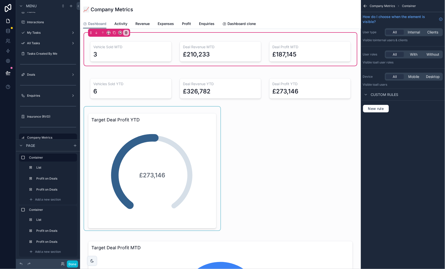
click at [184, 154] on div "scrollable content" at bounding box center [152, 169] width 136 height 124
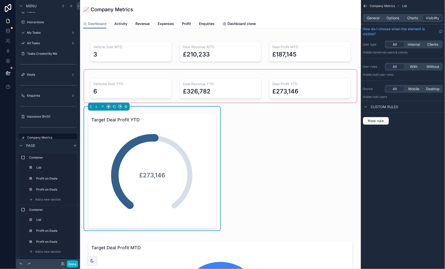
click at [151, 81] on div "scrollable content" at bounding box center [220, 86] width 273 height 33
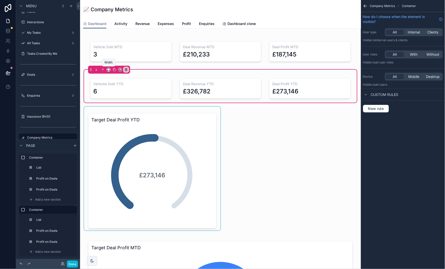
click at [110, 70] on icon "scrollable content" at bounding box center [109, 70] width 4 height 4
click at [122, 123] on span "Full width" at bounding box center [119, 124] width 16 height 6
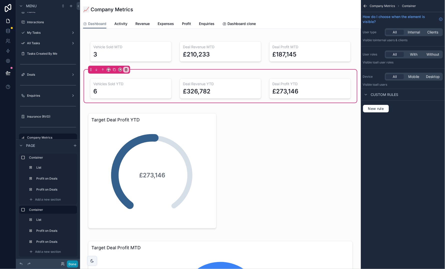
click at [72, 264] on button "Done" at bounding box center [72, 264] width 11 height 7
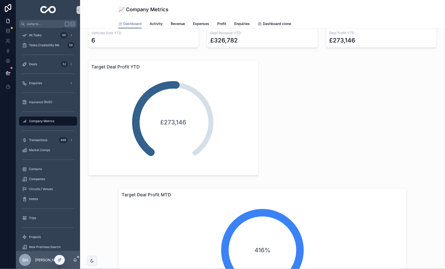
scroll to position [48, 0]
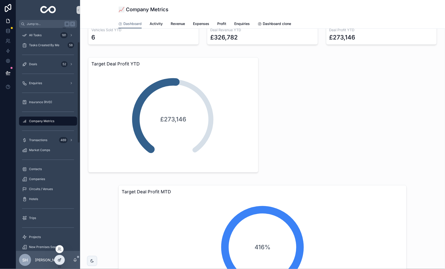
click at [58, 260] on icon at bounding box center [60, 260] width 4 height 4
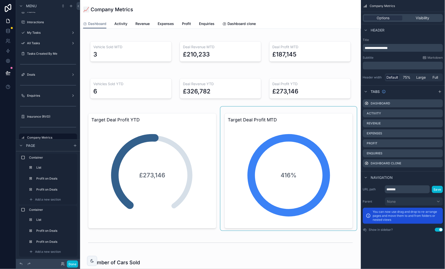
scroll to position [0, 0]
click at [247, 143] on div "scrollable content" at bounding box center [288, 169] width 136 height 124
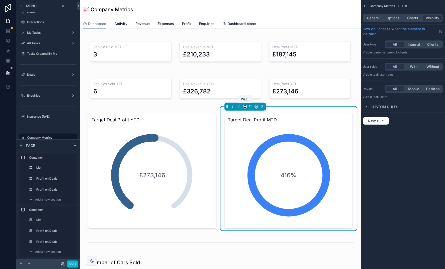
click at [244, 106] on icon "scrollable content" at bounding box center [245, 107] width 4 height 4
click at [257, 145] on div "50%" at bounding box center [255, 144] width 16 height 6
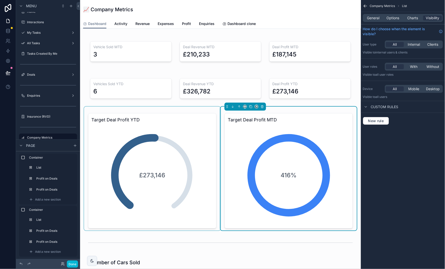
click at [161, 134] on div "scrollable content" at bounding box center [152, 169] width 136 height 124
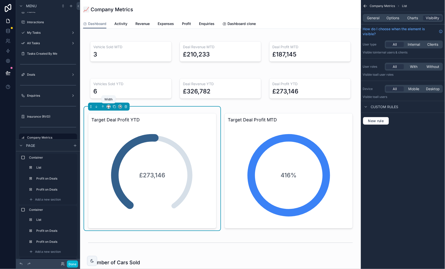
click at [110, 106] on icon "scrollable content" at bounding box center [109, 107] width 4 height 4
click at [124, 145] on div "50%" at bounding box center [119, 144] width 16 height 6
click at [74, 263] on button "Done" at bounding box center [72, 264] width 11 height 7
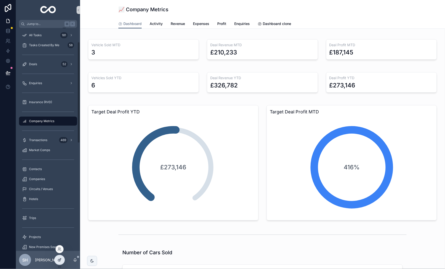
click at [60, 261] on icon at bounding box center [60, 260] width 2 height 2
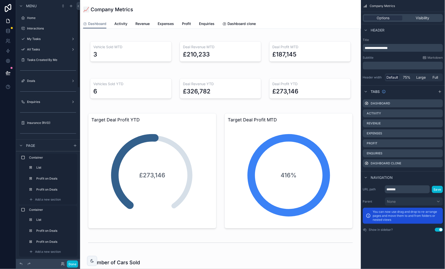
click at [342, 163] on div "scrollable content" at bounding box center [288, 169] width 136 height 124
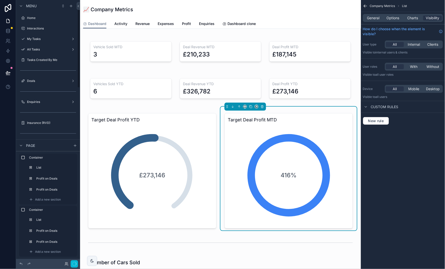
scroll to position [6, 0]
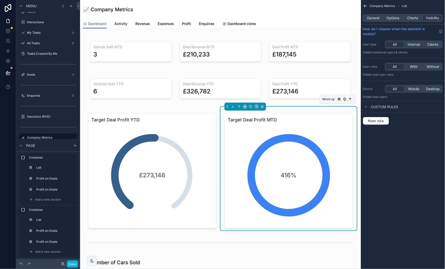
click at [239, 106] on icon "scrollable content" at bounding box center [239, 107] width 4 height 4
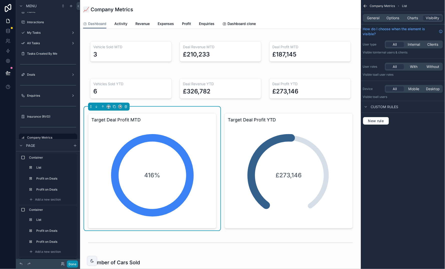
click at [74, 262] on button "Done" at bounding box center [72, 264] width 11 height 7
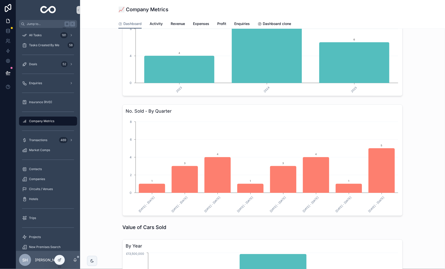
scroll to position [331, 0]
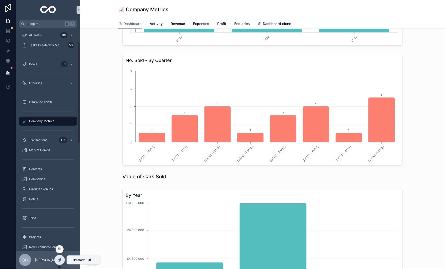
click at [61, 262] on icon at bounding box center [60, 260] width 4 height 4
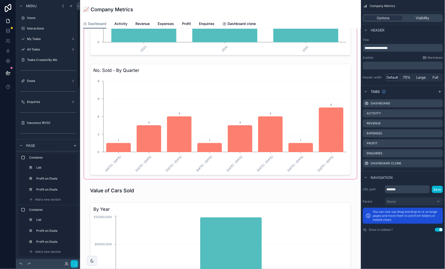
scroll to position [6, 0]
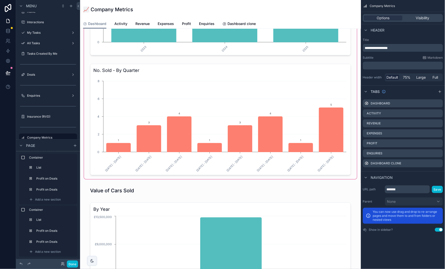
click at [153, 106] on div "scrollable content" at bounding box center [220, 51] width 273 height 255
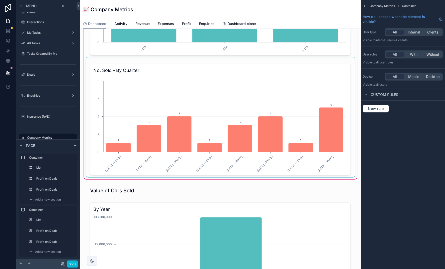
click at [135, 86] on div "scrollable content" at bounding box center [220, 117] width 269 height 120
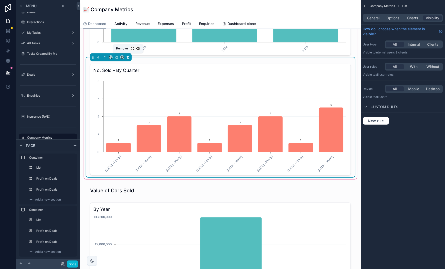
click at [129, 56] on icon "scrollable content" at bounding box center [128, 58] width 4 height 4
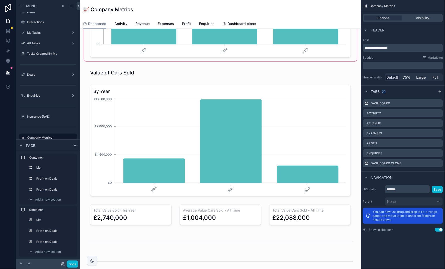
scroll to position [356, 0]
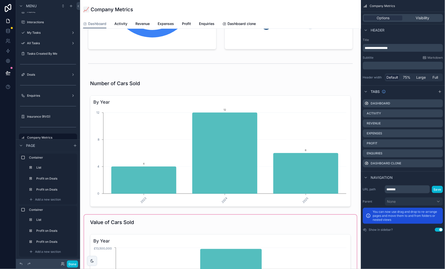
scroll to position [226, 0]
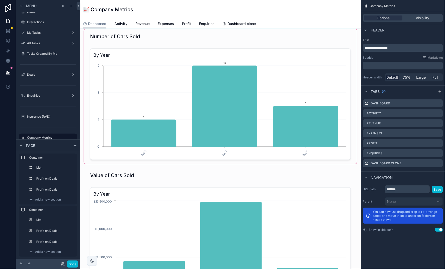
click at [139, 120] on div "scrollable content" at bounding box center [220, 96] width 273 height 135
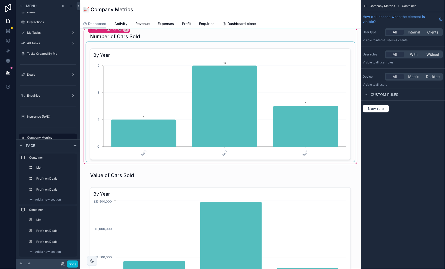
click at [139, 99] on div "scrollable content" at bounding box center [220, 102] width 269 height 120
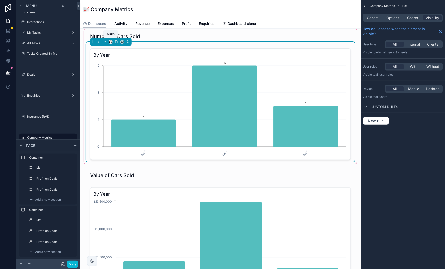
click at [109, 42] on icon "scrollable content" at bounding box center [111, 42] width 4 height 4
click at [120, 78] on span "50%" at bounding box center [117, 79] width 8 height 6
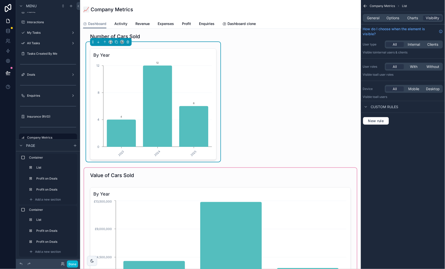
click at [168, 199] on div "scrollable content" at bounding box center [220, 250] width 273 height 164
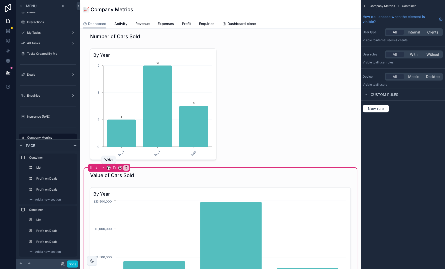
click at [109, 166] on icon "scrollable content" at bounding box center [109, 168] width 4 height 4
click at [121, 205] on div "50%" at bounding box center [119, 205] width 16 height 6
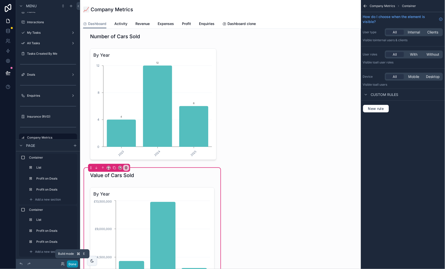
click at [73, 264] on button "Done" at bounding box center [72, 264] width 11 height 7
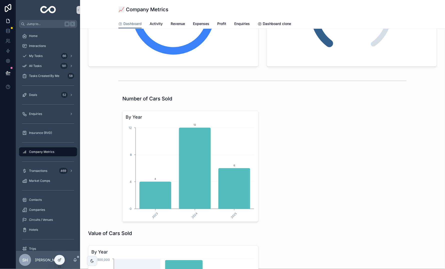
scroll to position [140, 0]
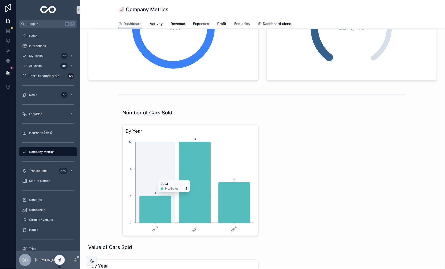
click at [154, 177] on icon "2023 2024 2025 0 4 8 12 4 12 6" at bounding box center [191, 185] width 130 height 96
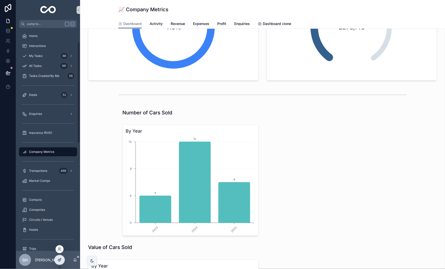
click at [60, 264] on div at bounding box center [60, 261] width 10 height 10
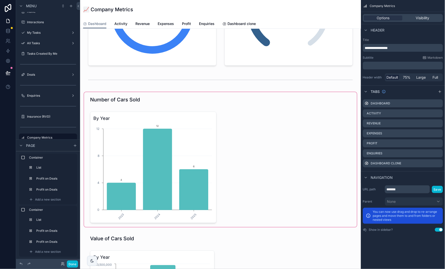
scroll to position [164, 0]
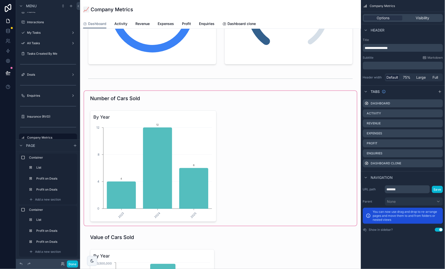
click at [169, 93] on div "scrollable content" at bounding box center [220, 158] width 273 height 135
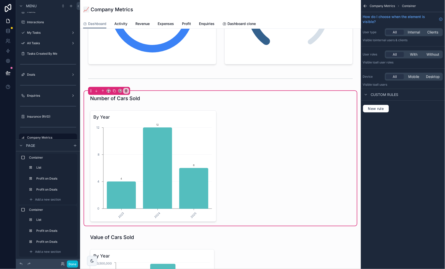
click at [111, 90] on div "scrollable content" at bounding box center [109, 91] width 42 height 8
click at [110, 90] on icon "scrollable content" at bounding box center [109, 91] width 4 height 4
click at [121, 128] on div "50%" at bounding box center [119, 128] width 16 height 6
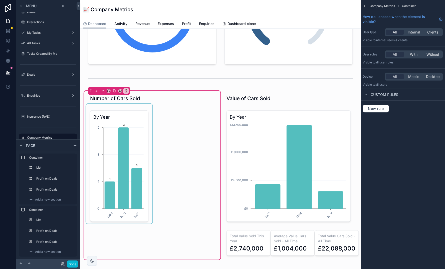
click at [137, 121] on div "scrollable content" at bounding box center [119, 164] width 66 height 120
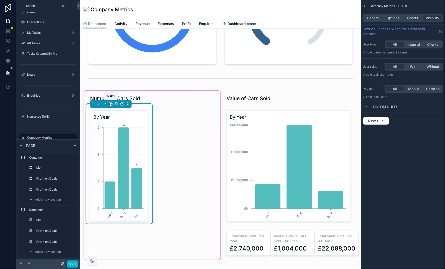
click at [110, 103] on icon "scrollable content" at bounding box center [111, 104] width 4 height 4
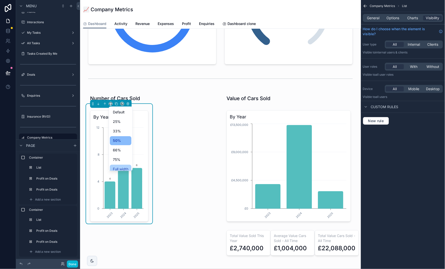
click at [125, 168] on span "Full width" at bounding box center [121, 170] width 16 height 6
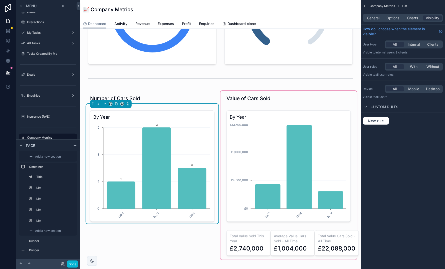
click at [250, 127] on div "scrollable content" at bounding box center [288, 175] width 136 height 169
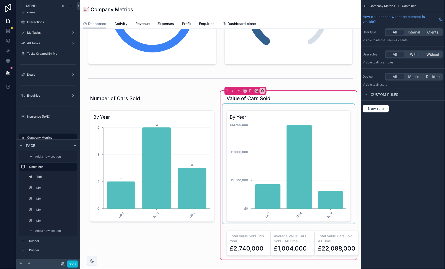
click at [245, 120] on div "scrollable content" at bounding box center [288, 164] width 132 height 120
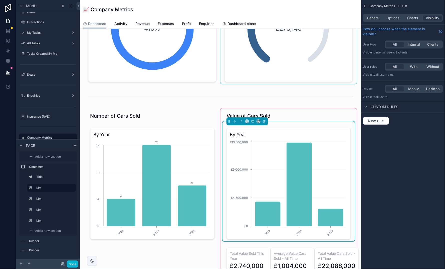
scroll to position [147, 0]
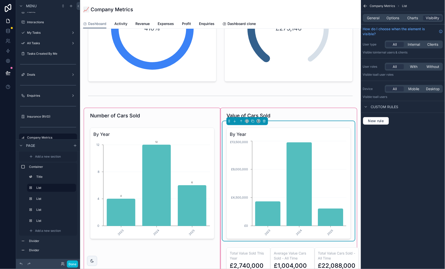
click at [152, 170] on div "scrollable content" at bounding box center [152, 192] width 136 height 169
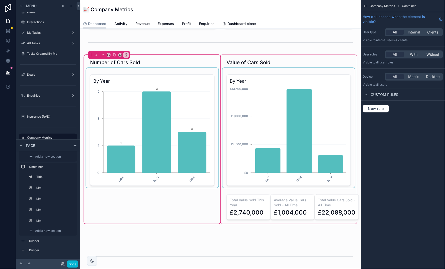
scroll to position [202, 0]
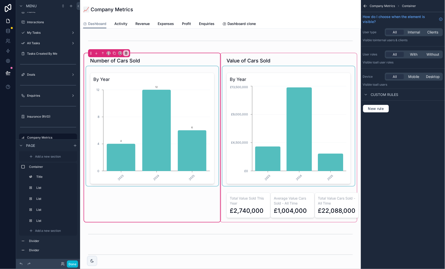
click at [124, 81] on div "scrollable content" at bounding box center [152, 126] width 132 height 120
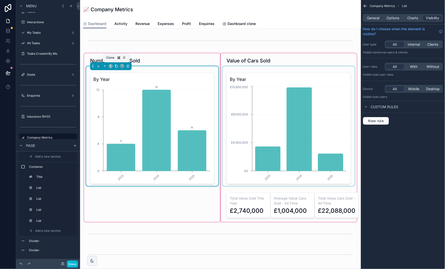
click at [115, 65] on icon "scrollable content" at bounding box center [116, 66] width 2 height 2
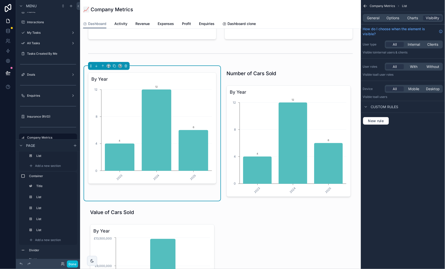
scroll to position [193, 0]
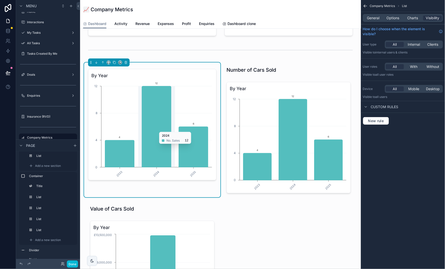
click at [153, 129] on icon "chart" at bounding box center [156, 126] width 29 height 81
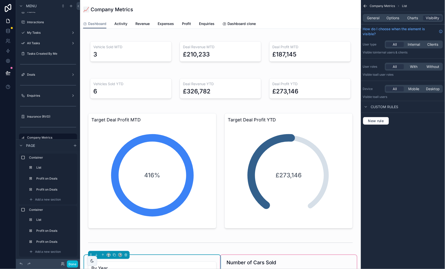
scroll to position [0, 0]
click at [22, 264] on icon at bounding box center [21, 264] width 2 height 2
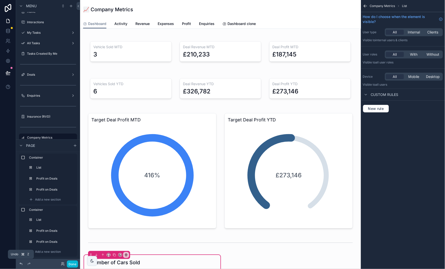
click at [22, 264] on icon at bounding box center [21, 264] width 2 height 2
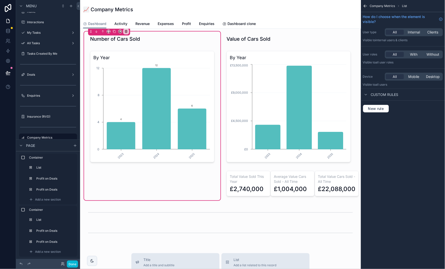
scroll to position [232, 0]
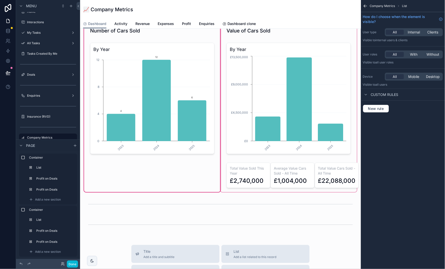
click at [249, 169] on div "scrollable content" at bounding box center [288, 107] width 136 height 169
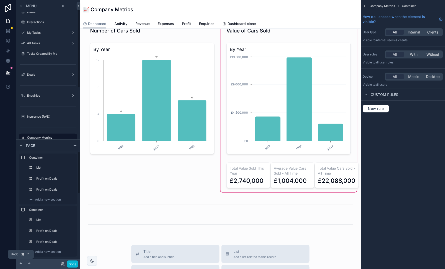
click at [21, 264] on icon at bounding box center [21, 264] width 4 height 4
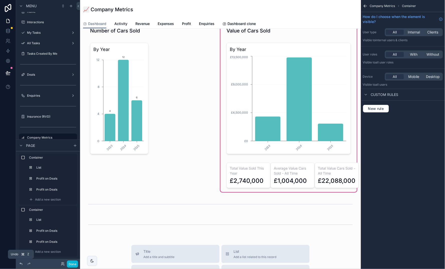
click at [21, 264] on icon at bounding box center [21, 264] width 4 height 4
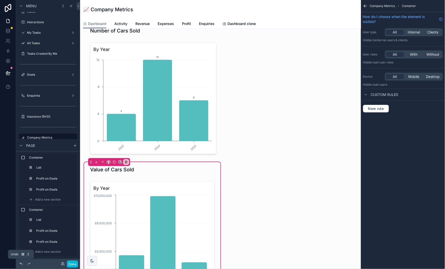
click at [21, 264] on icon at bounding box center [21, 264] width 4 height 4
click at [21, 264] on icon at bounding box center [21, 264] width 2 height 2
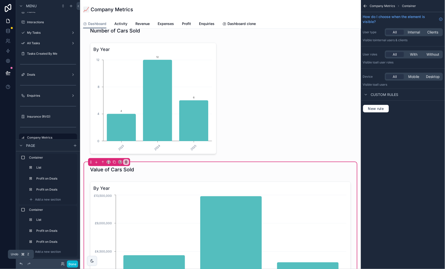
click at [21, 264] on icon at bounding box center [21, 264] width 2 height 2
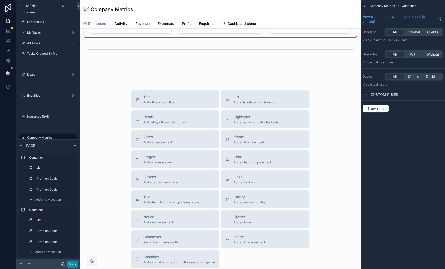
click at [73, 266] on button "Done" at bounding box center [72, 264] width 11 height 7
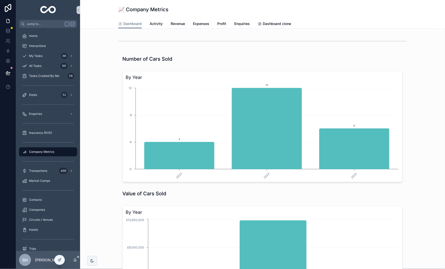
scroll to position [192, 0]
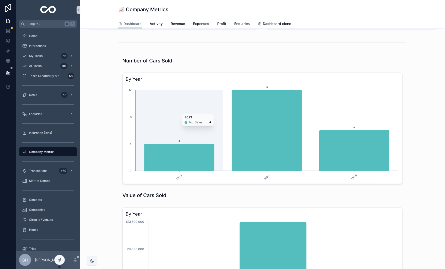
click at [186, 111] on icon "2023 2024 2025 0 4 8 12 4 12 6" at bounding box center [263, 133] width 274 height 96
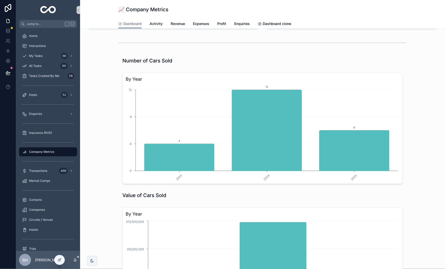
click at [184, 77] on h3 "By Year" at bounding box center [263, 79] width 274 height 7
click at [59, 260] on icon at bounding box center [60, 260] width 4 height 4
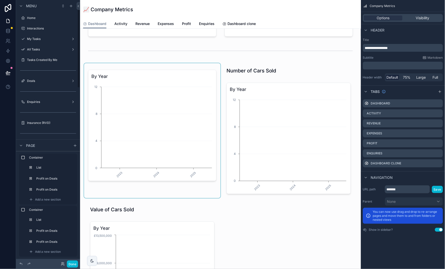
scroll to position [6, 0]
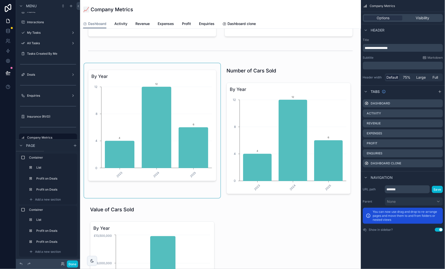
click at [184, 94] on div "scrollable content" at bounding box center [152, 130] width 136 height 135
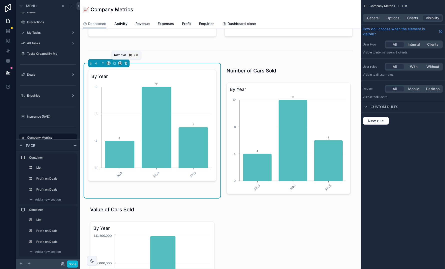
click at [124, 63] on icon "scrollable content" at bounding box center [126, 64] width 4 height 4
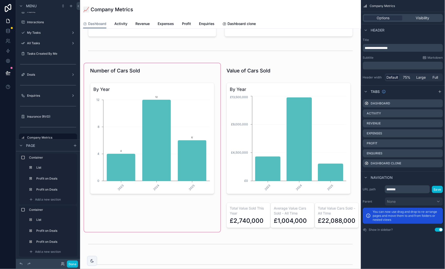
click at [133, 74] on div "scrollable content" at bounding box center [152, 147] width 136 height 169
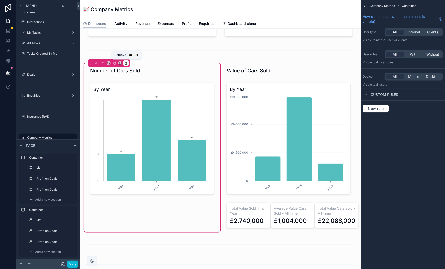
click at [126, 63] on icon "scrollable content" at bounding box center [126, 64] width 4 height 4
click at [146, 87] on span "Remove entire container" at bounding box center [153, 85] width 40 height 6
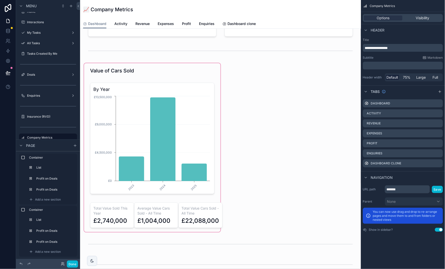
click at [134, 74] on div "scrollable content" at bounding box center [152, 147] width 136 height 169
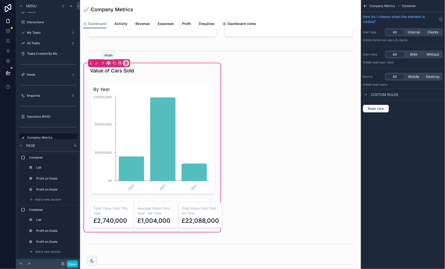
click at [109, 62] on icon "scrollable content" at bounding box center [109, 64] width 4 height 4
click at [121, 124] on div "Large" at bounding box center [119, 126] width 16 height 6
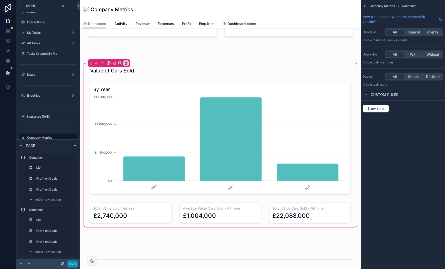
click at [74, 264] on button "Done" at bounding box center [72, 264] width 11 height 7
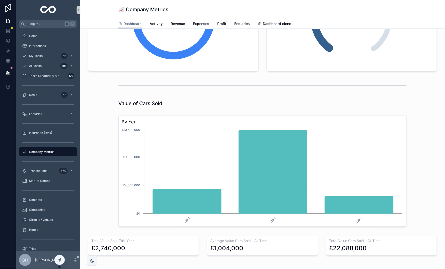
scroll to position [170, 0]
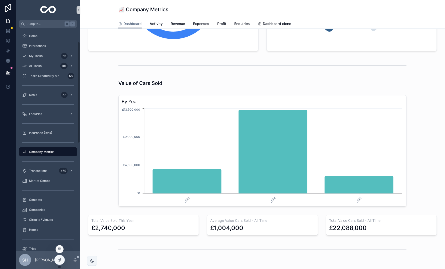
click at [59, 266] on icon at bounding box center [60, 267] width 4 height 4
click at [59, 259] on icon at bounding box center [60, 260] width 4 height 4
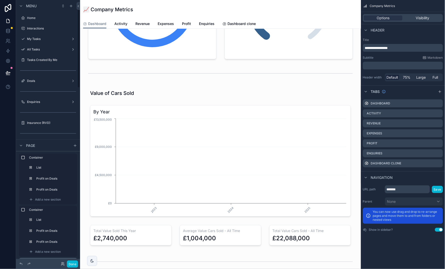
scroll to position [6, 0]
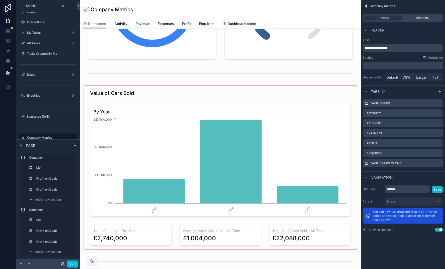
click at [124, 237] on div "scrollable content" at bounding box center [220, 168] width 273 height 164
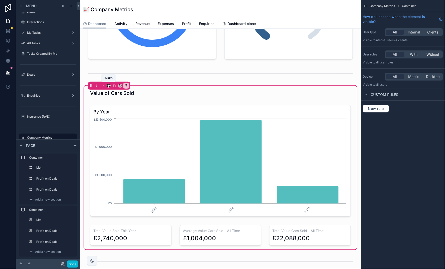
click at [108, 87] on icon "scrollable content" at bounding box center [107, 87] width 1 height 0
click at [122, 139] on span "Full width" at bounding box center [119, 139] width 16 height 6
click at [73, 265] on button "Done" at bounding box center [72, 264] width 11 height 7
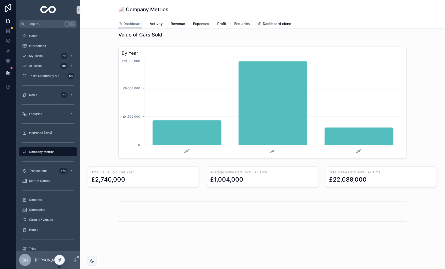
scroll to position [218, 0]
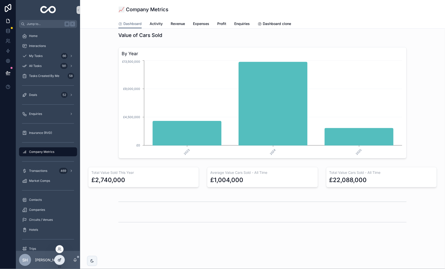
click at [61, 261] on icon at bounding box center [60, 260] width 4 height 4
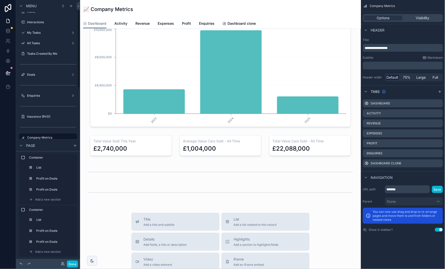
scroll to position [263, 0]
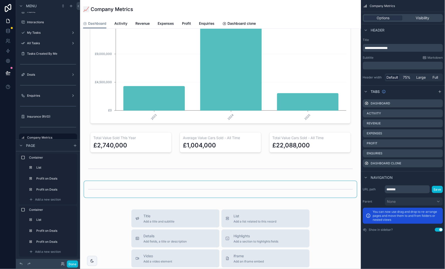
click at [176, 183] on div "scrollable content" at bounding box center [220, 189] width 273 height 17
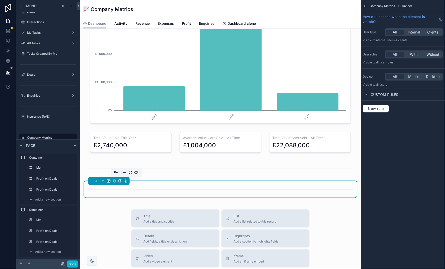
click at [127, 180] on icon "scrollable content" at bounding box center [126, 182] width 4 height 4
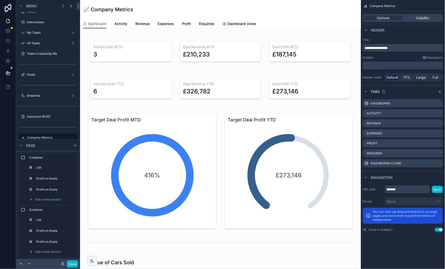
scroll to position [0, 0]
